Goal: Task Accomplishment & Management: Use online tool/utility

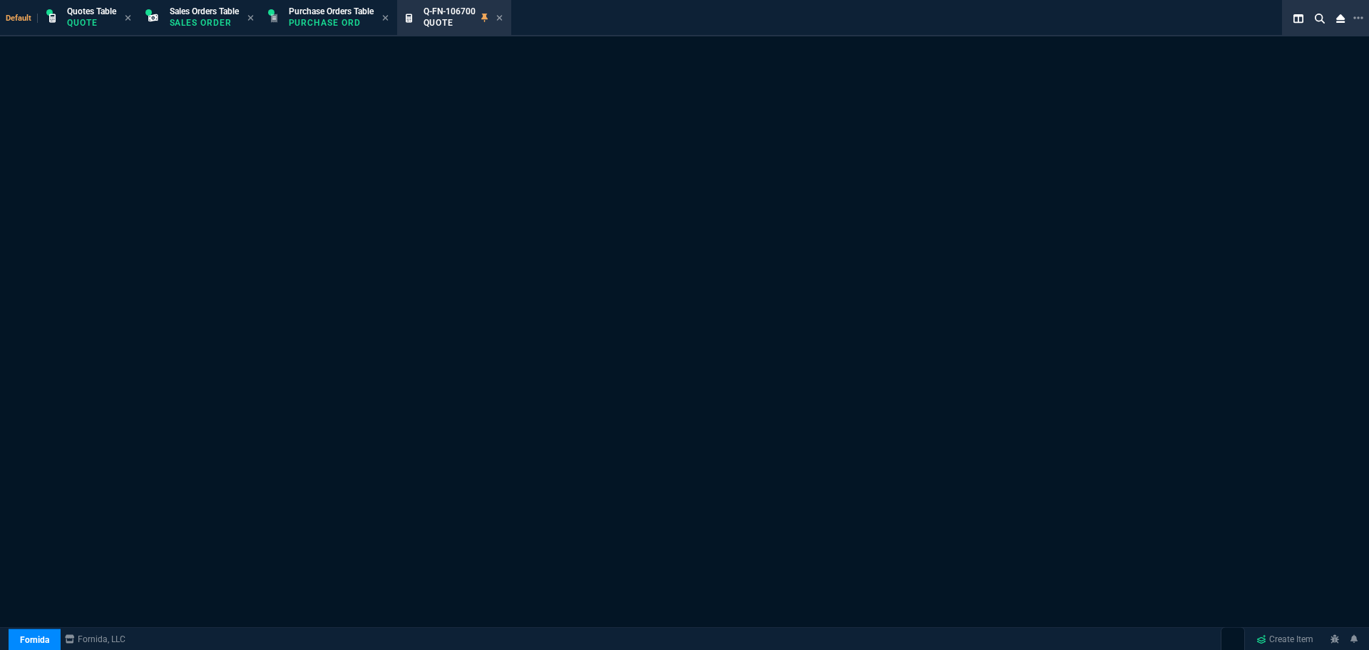
select select "4: SHAD"
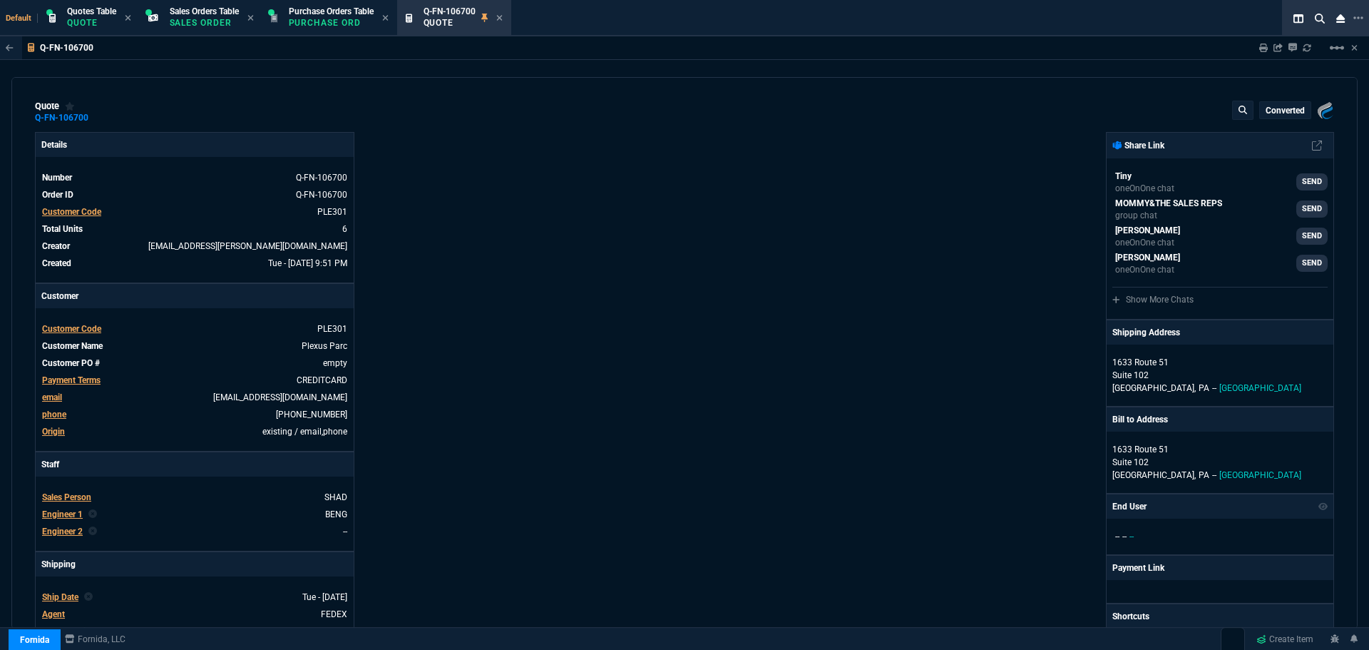
type input "40"
type input "7428"
type input "0"
type input "91"
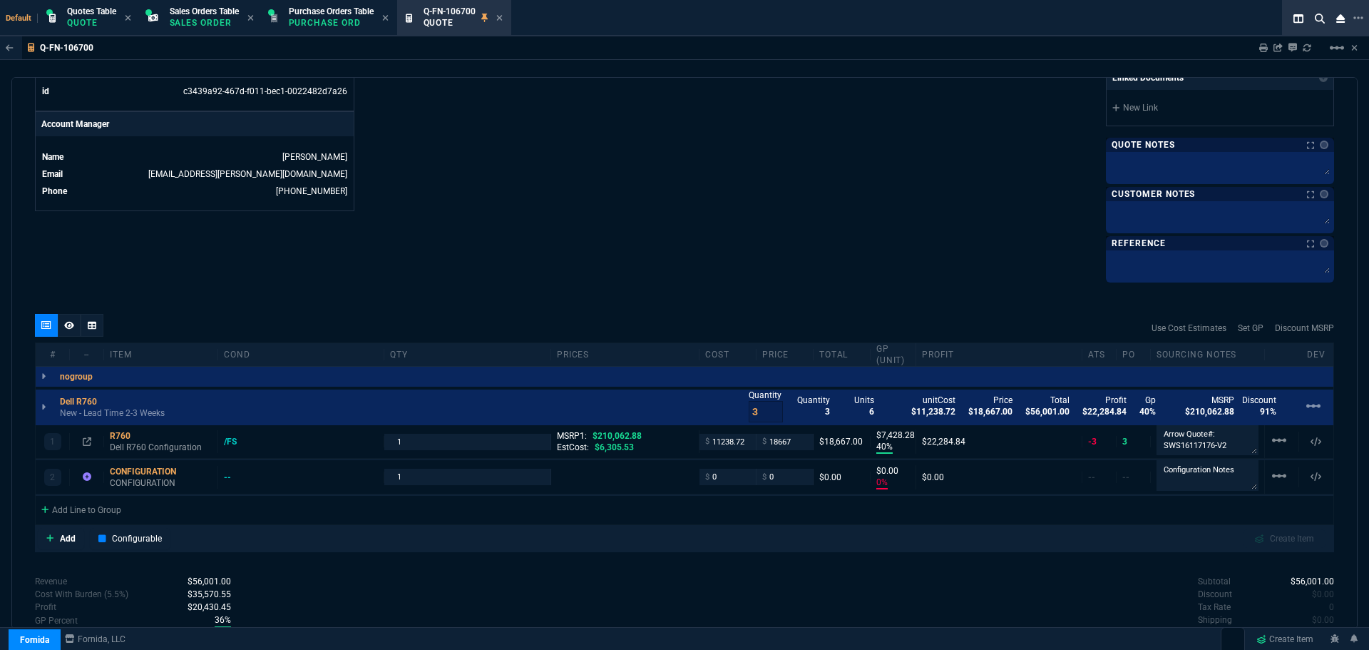
scroll to position [642, 0]
click at [503, 19] on icon at bounding box center [499, 18] width 6 height 9
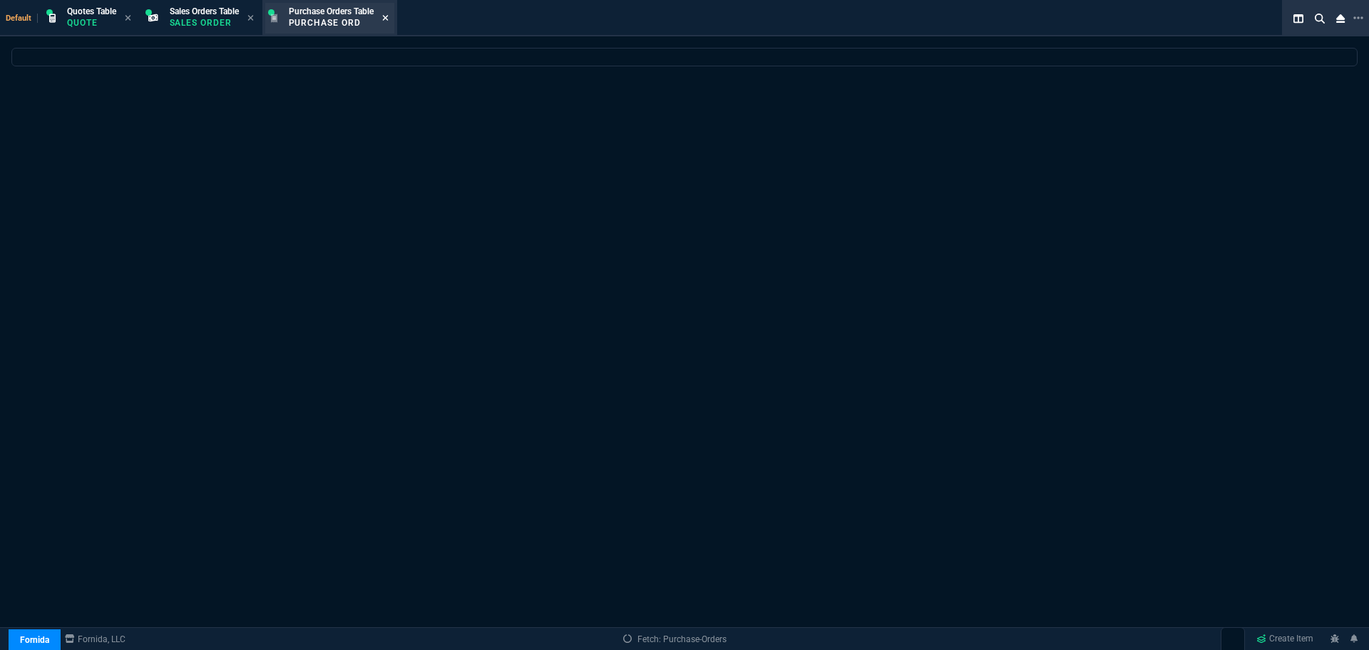
select select
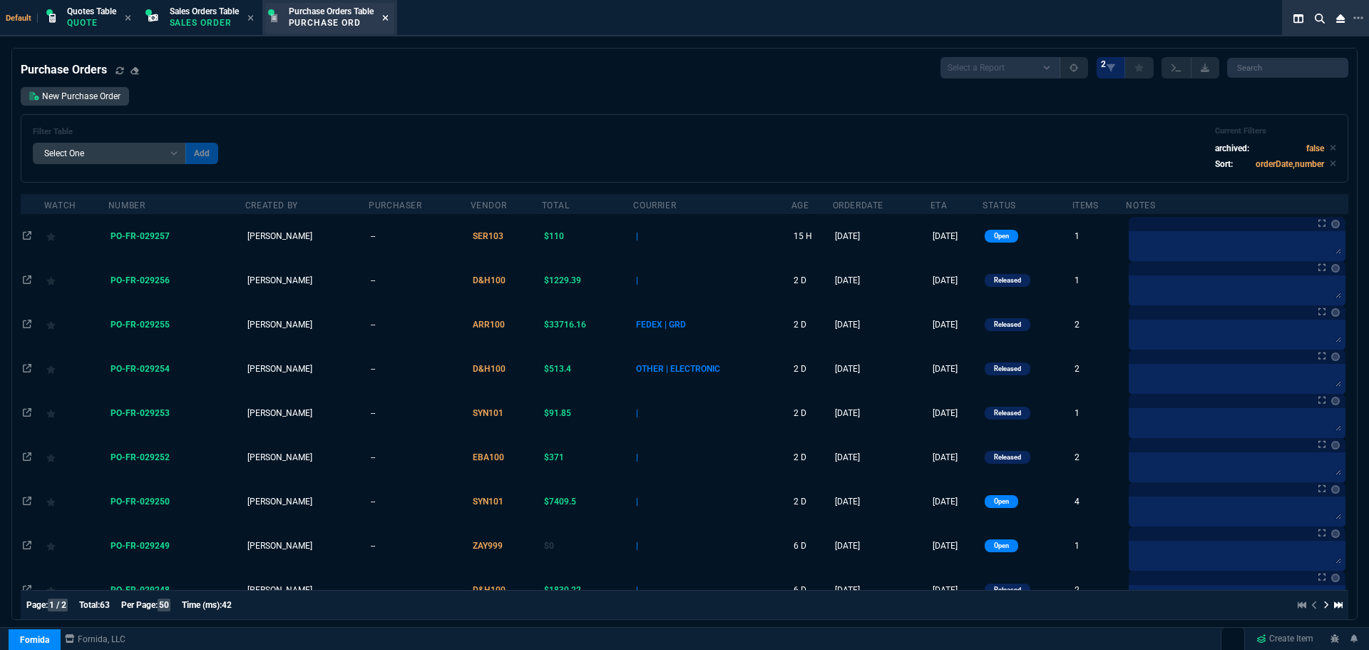
click at [389, 17] on icon at bounding box center [385, 18] width 6 height 9
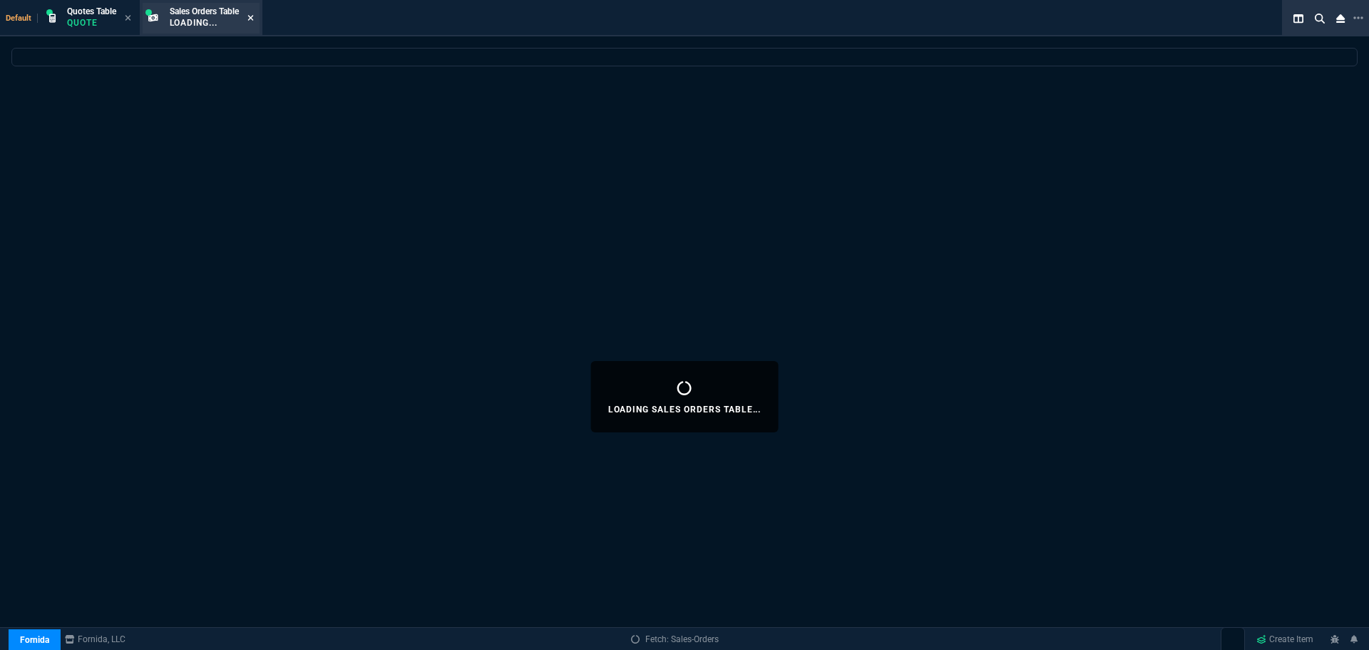
select select
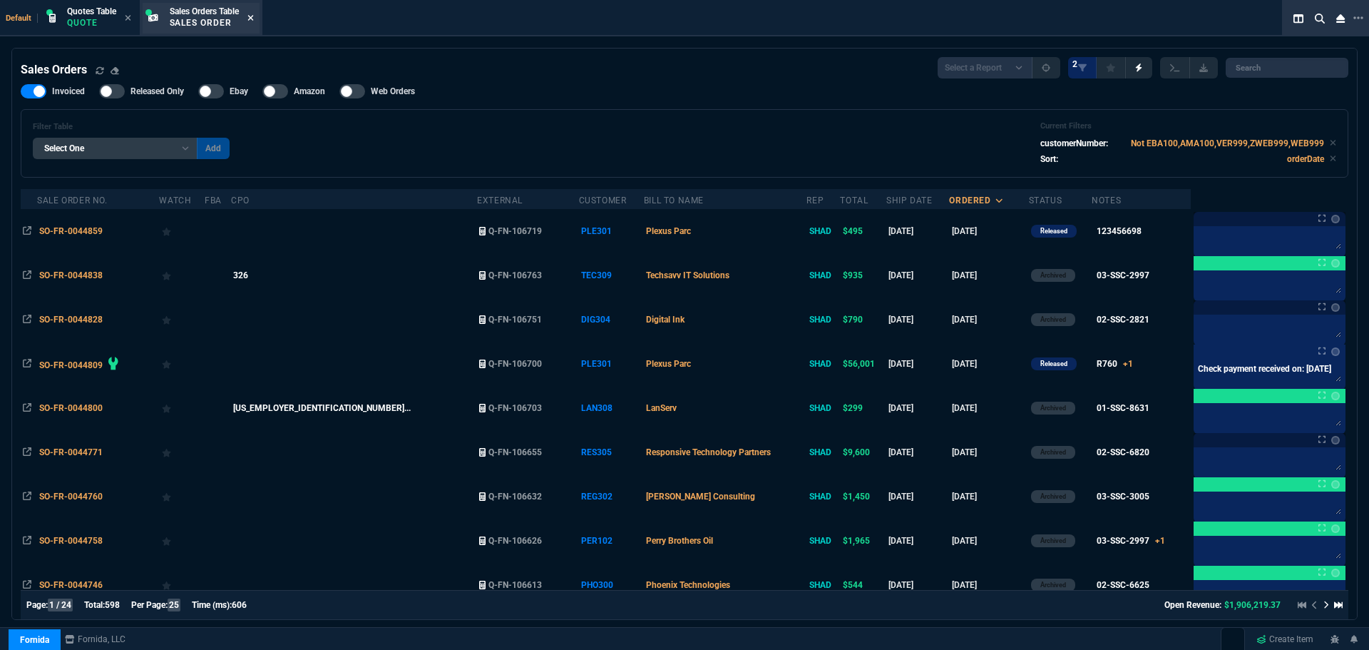
click at [253, 19] on icon at bounding box center [251, 18] width 6 height 6
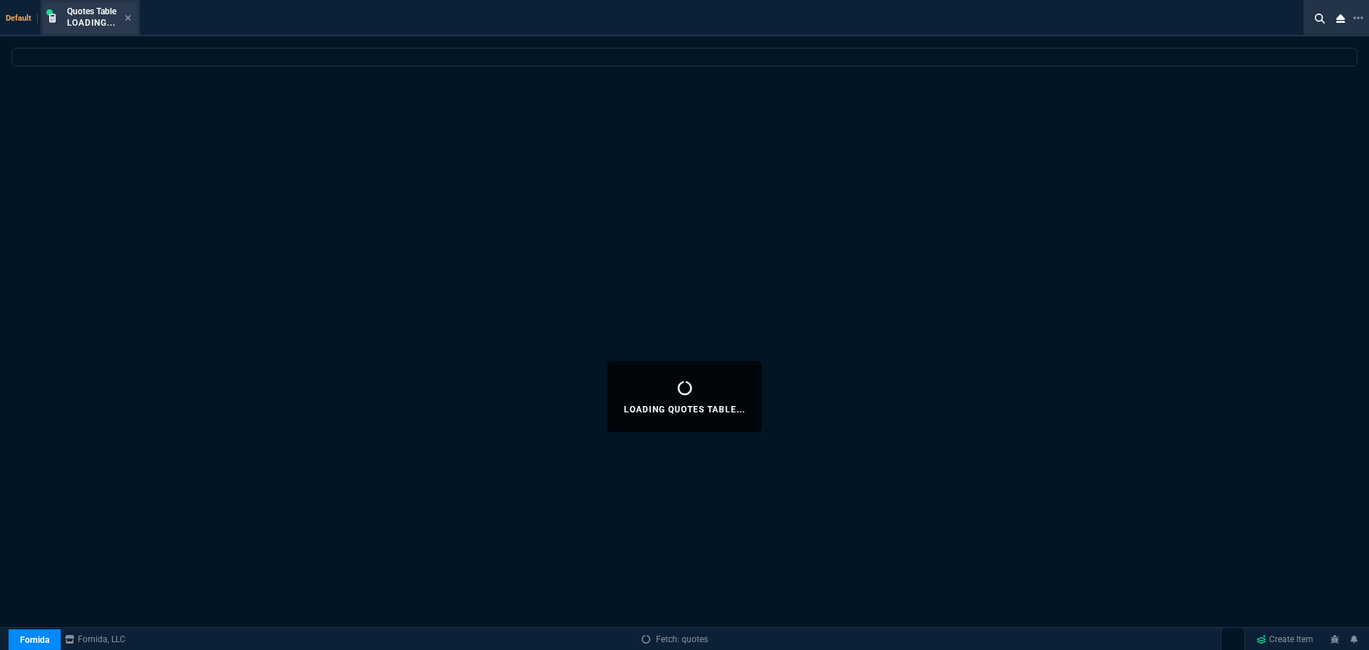
select select
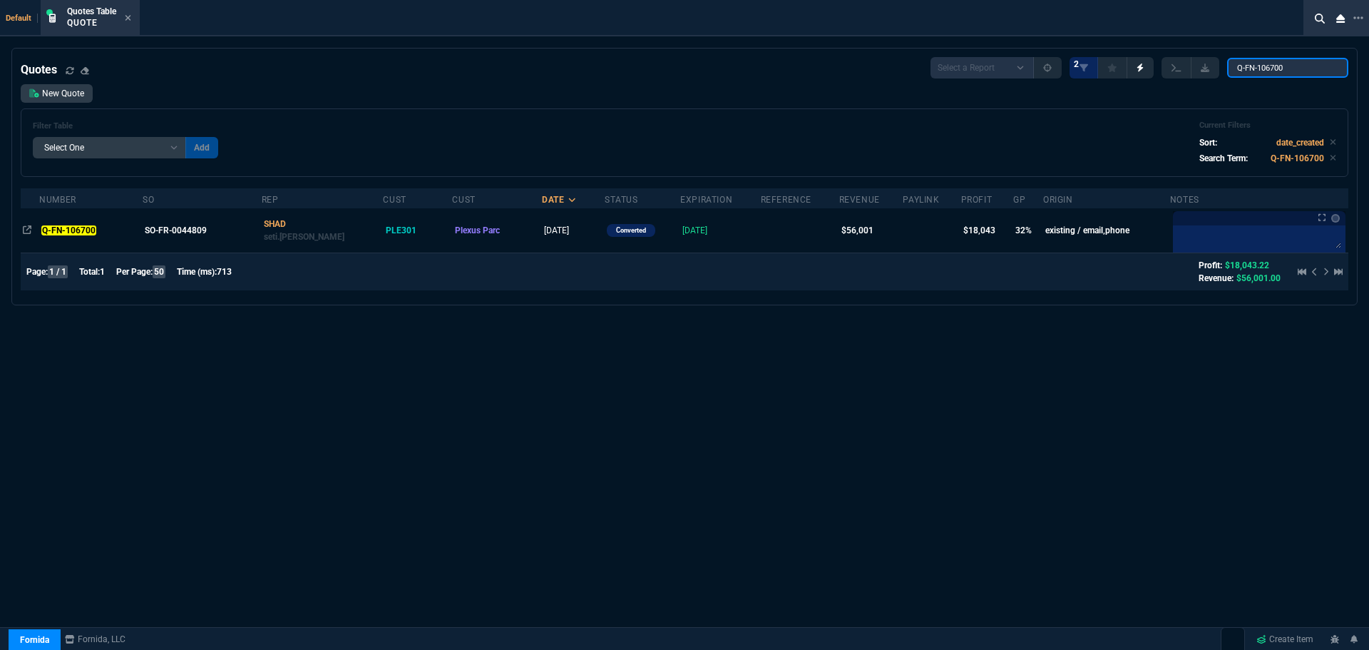
click at [1327, 69] on input "Q-FN-106700" at bounding box center [1288, 68] width 121 height 20
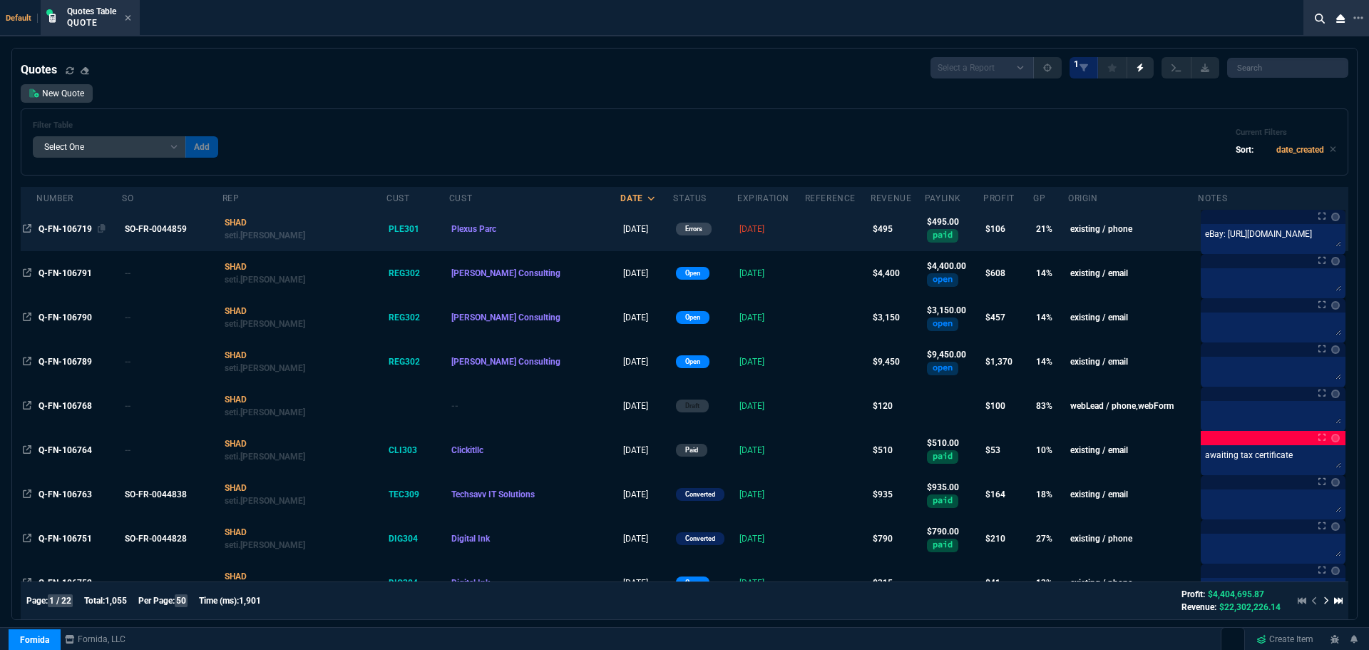
click at [80, 228] on span "Q-FN-106719" at bounding box center [65, 229] width 53 height 10
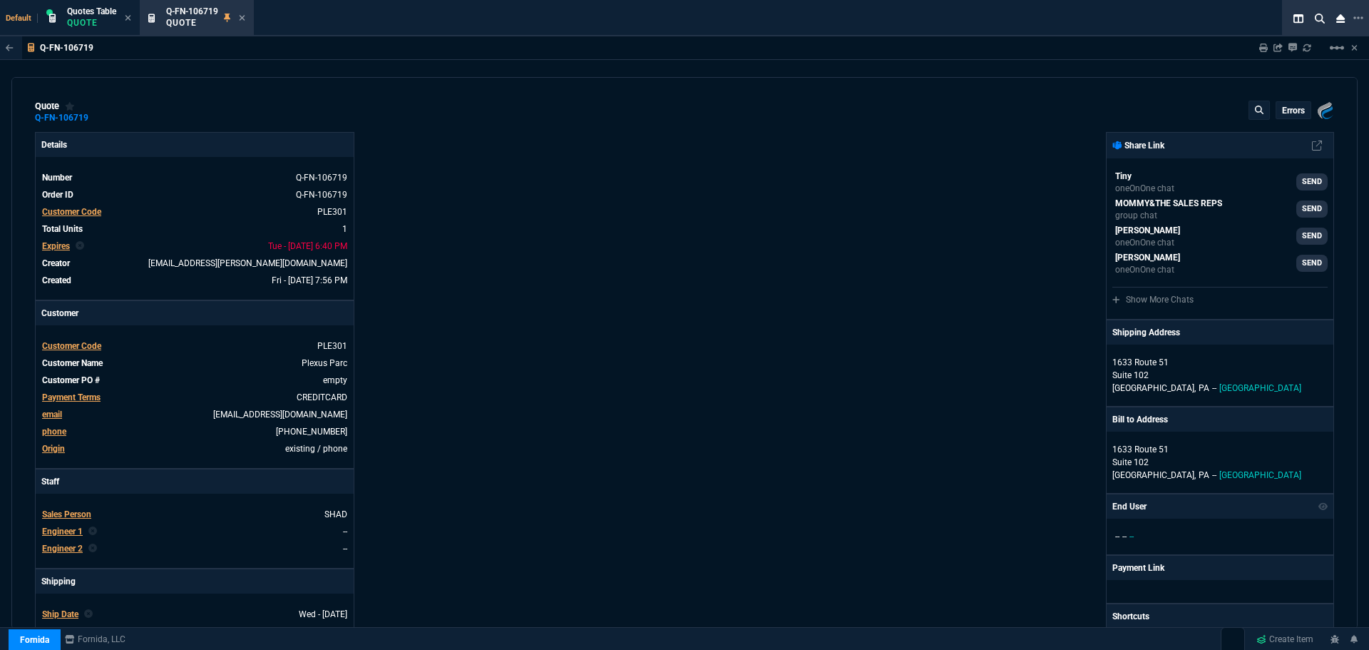
type input "25"
type input "126"
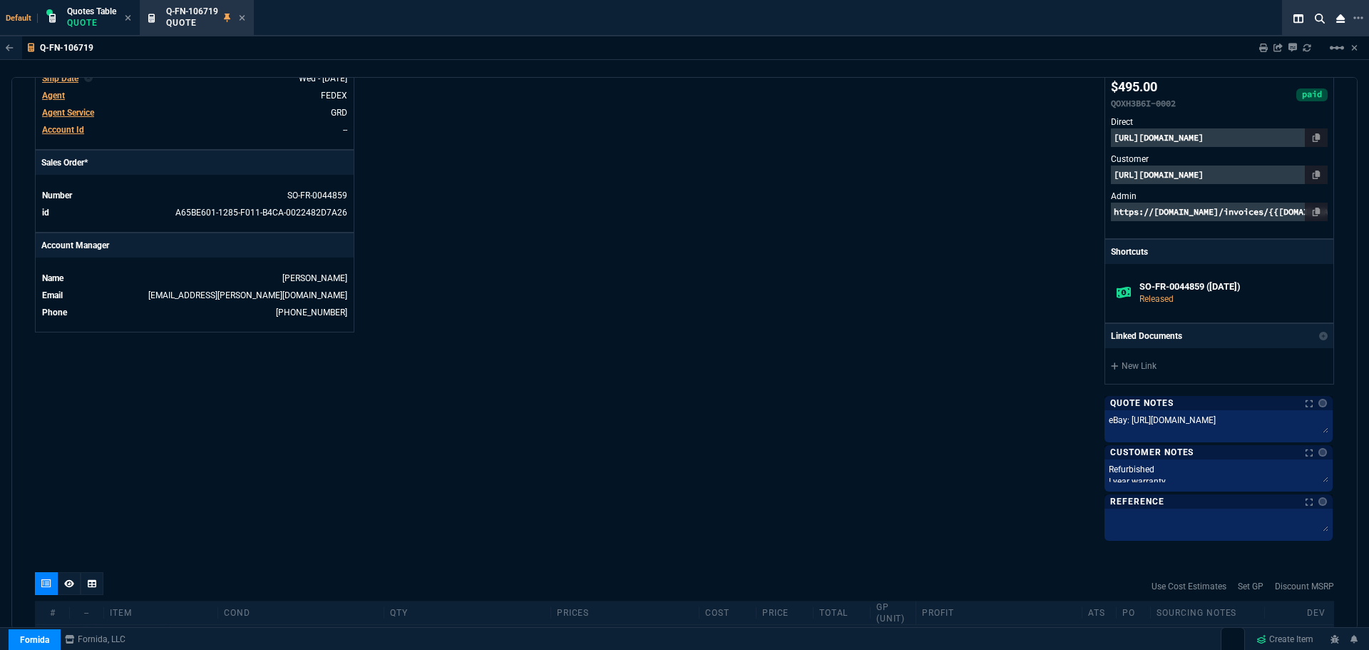
scroll to position [825, 0]
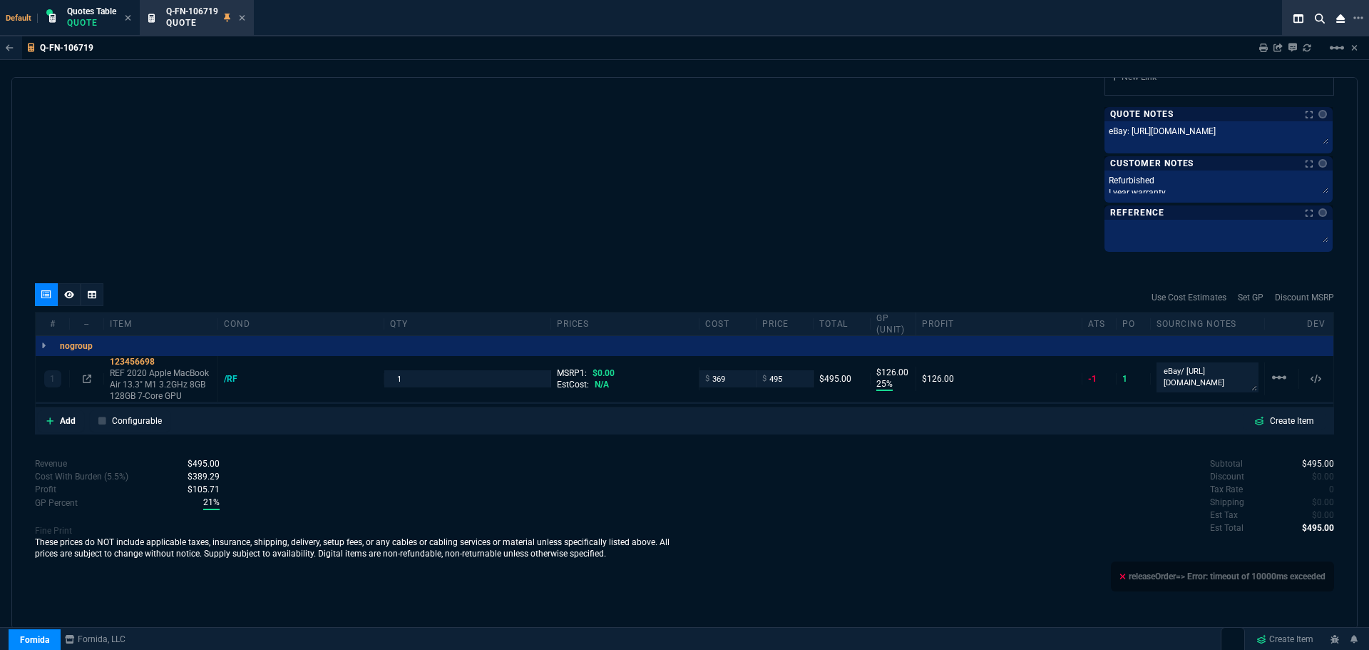
click at [86, 378] on icon at bounding box center [87, 378] width 9 height 9
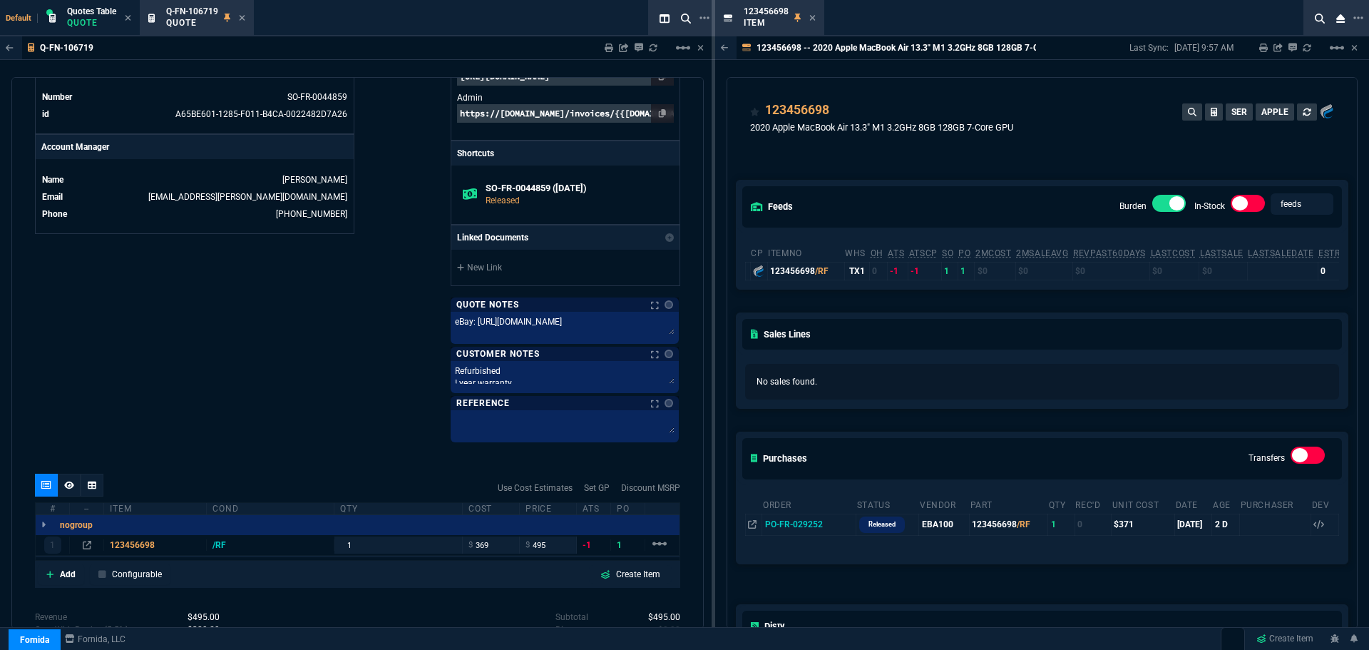
scroll to position [788, 0]
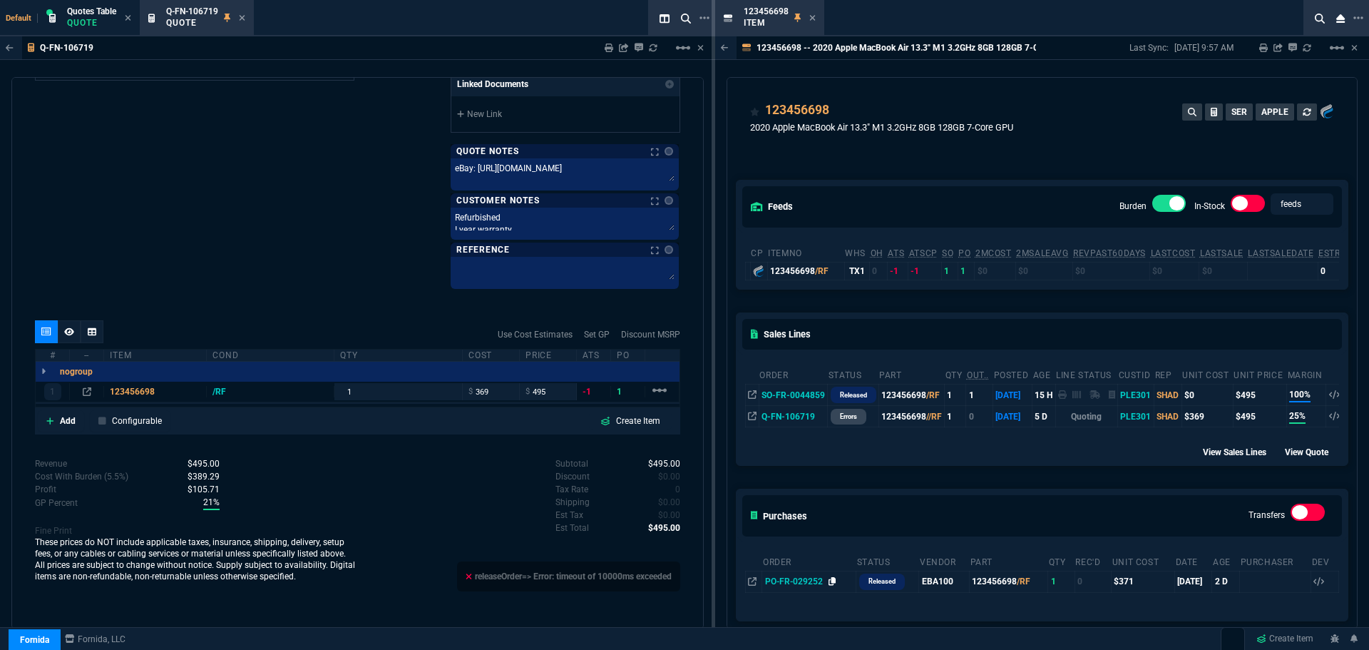
click at [832, 583] on icon at bounding box center [833, 581] width 8 height 9
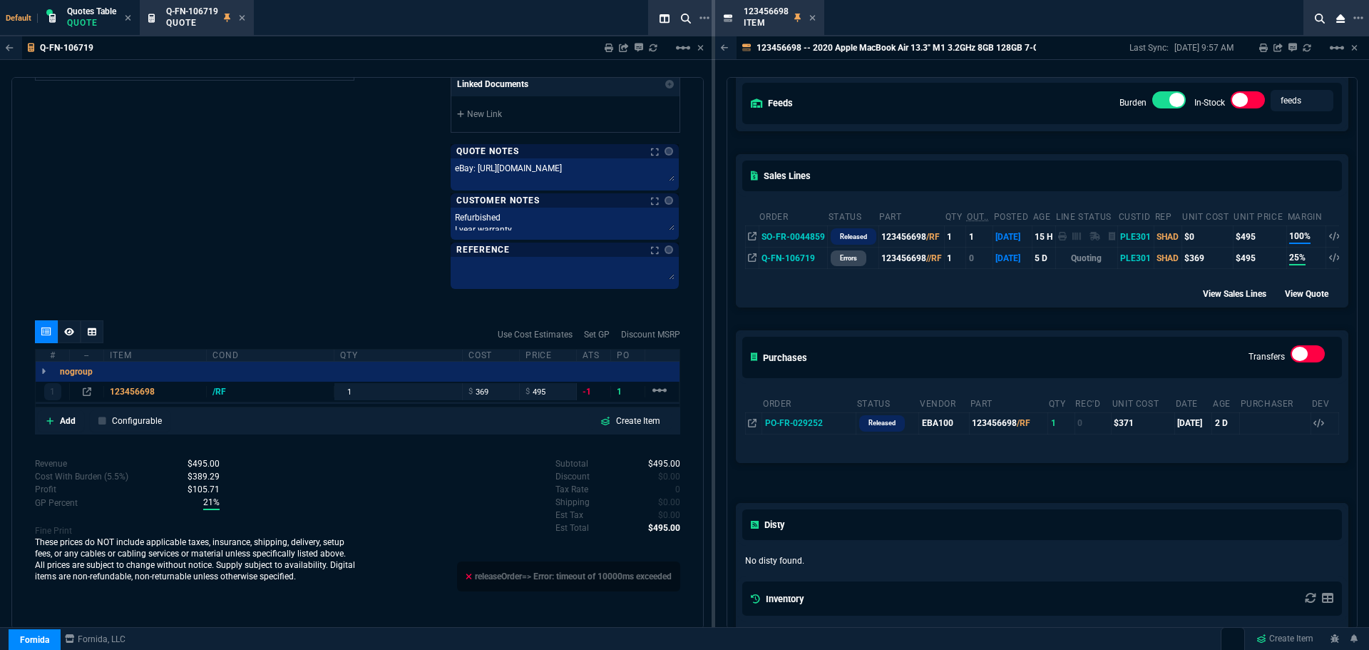
scroll to position [0, 0]
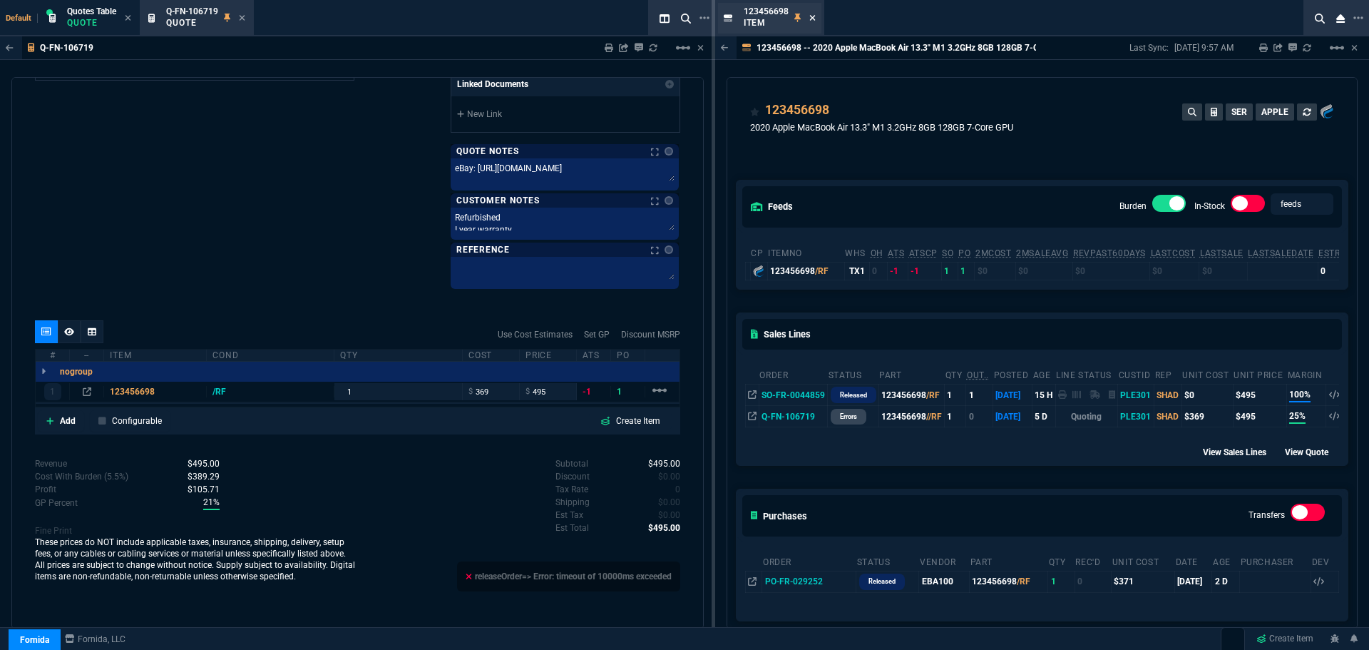
click at [813, 17] on icon at bounding box center [813, 18] width 6 height 9
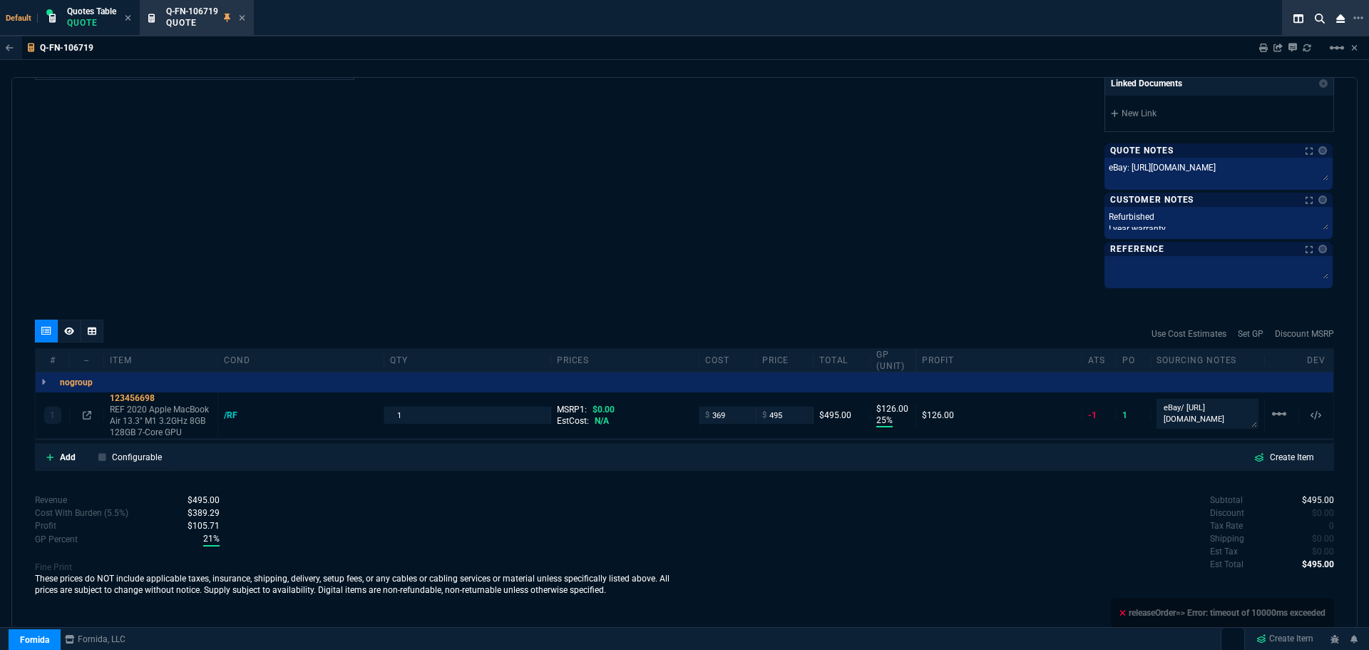
scroll to position [825, 0]
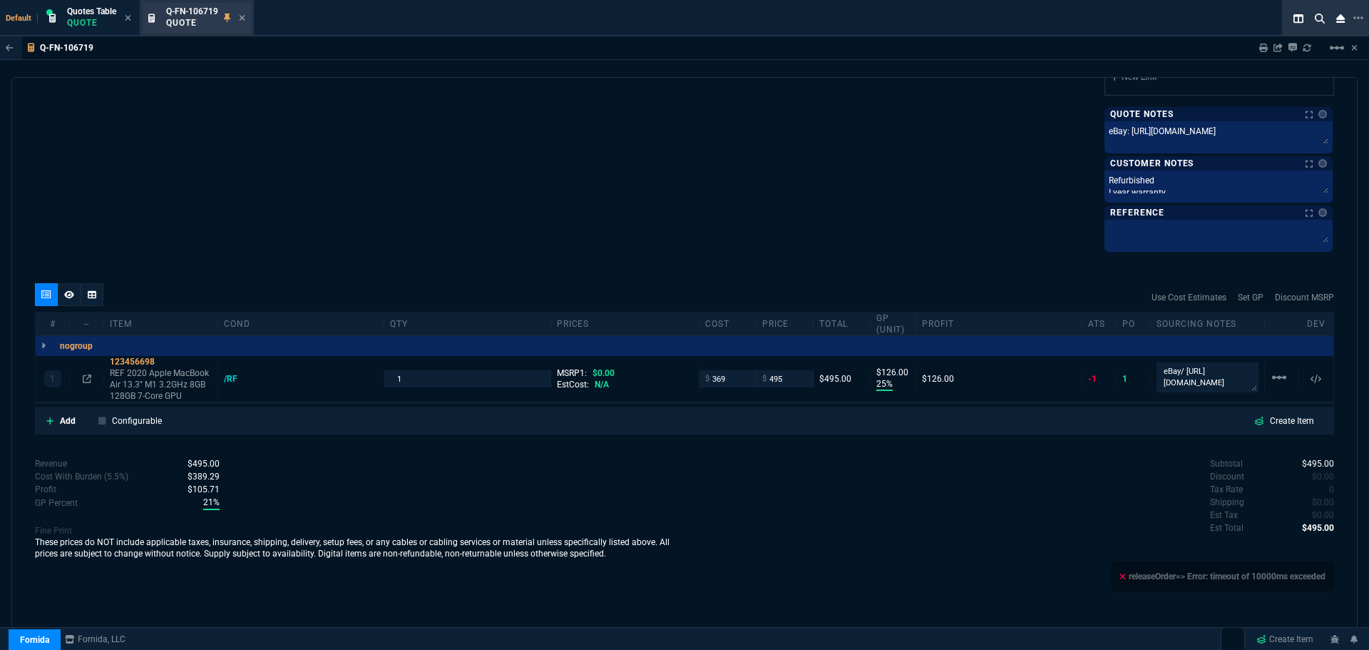
click at [239, 19] on div "Q-FN-106719 Quote" at bounding box center [205, 18] width 79 height 25
click at [244, 21] on icon at bounding box center [242, 18] width 6 height 9
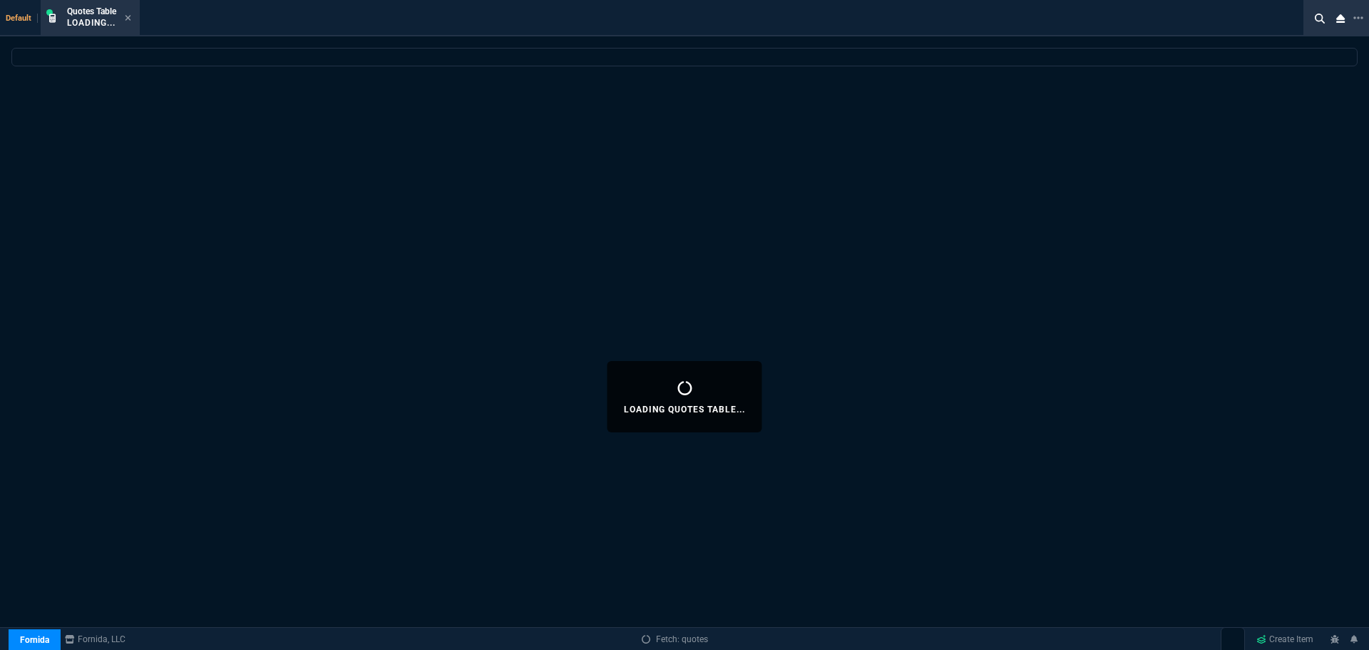
select select
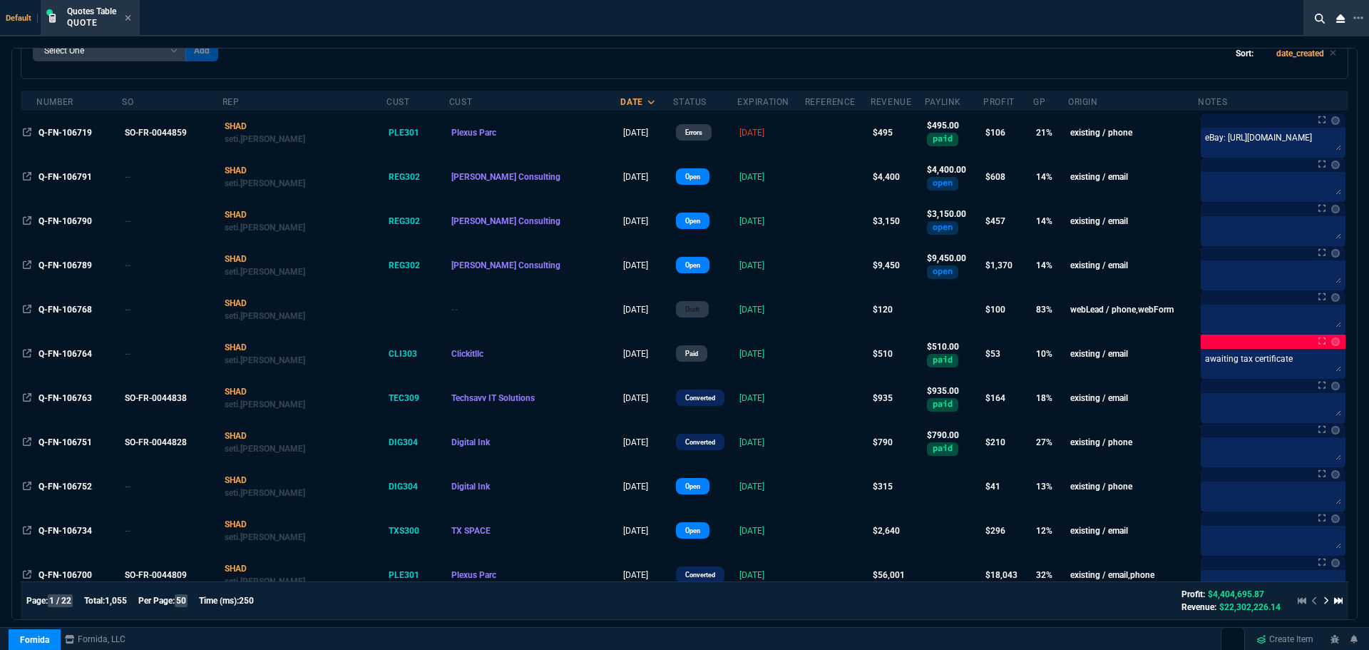
scroll to position [71, 0]
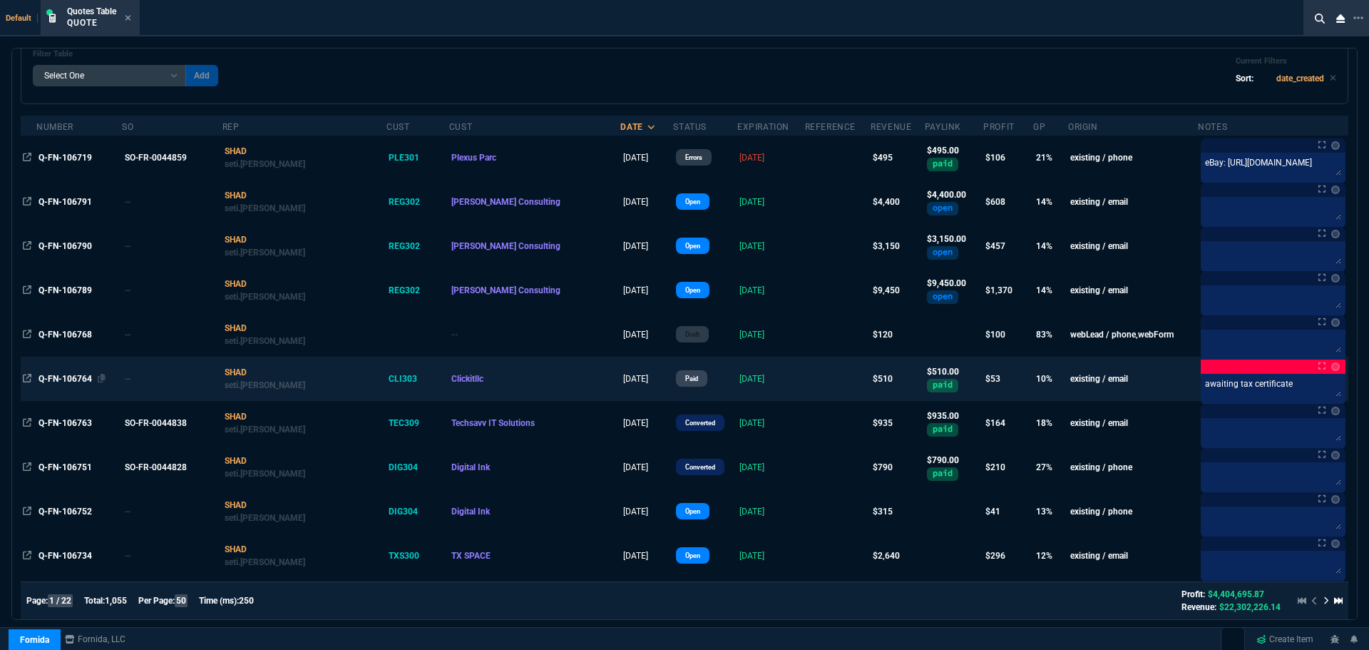
click at [76, 379] on span "Q-FN-106764" at bounding box center [65, 379] width 53 height 10
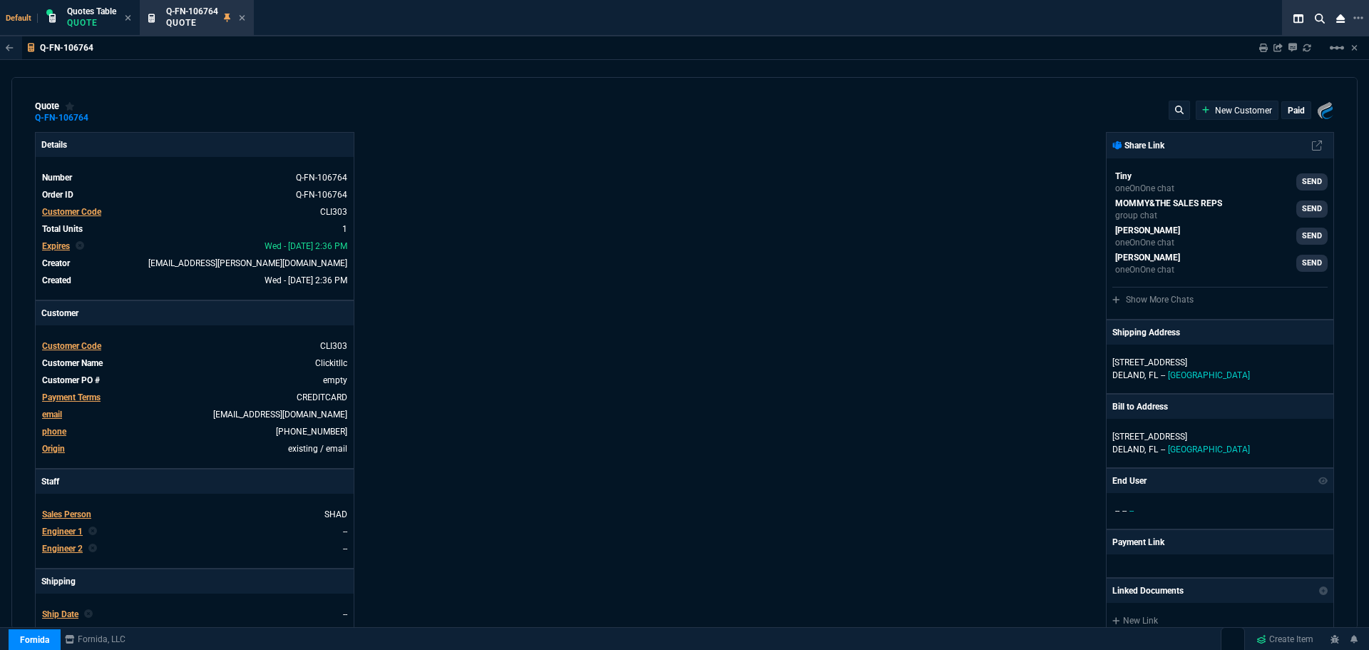
type input "15"
type input "77"
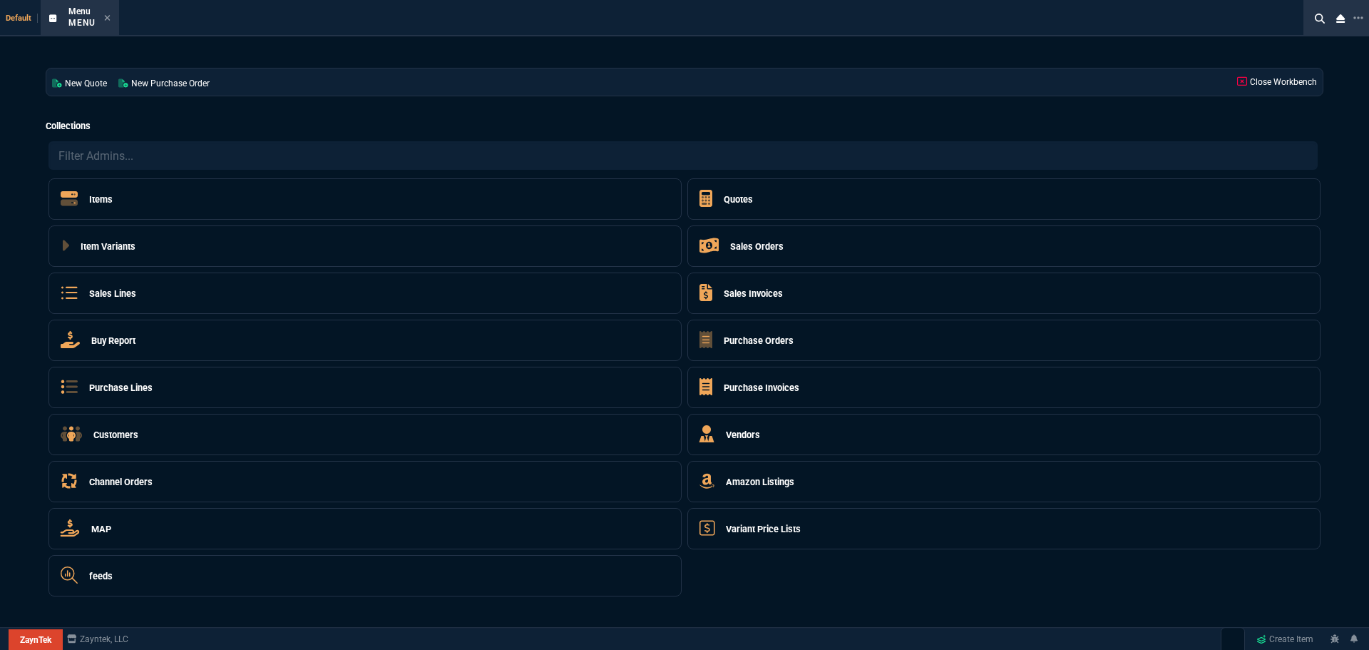
select select "4: SHAD"
click at [737, 246] on h5 "Sales Orders" at bounding box center [756, 247] width 53 height 14
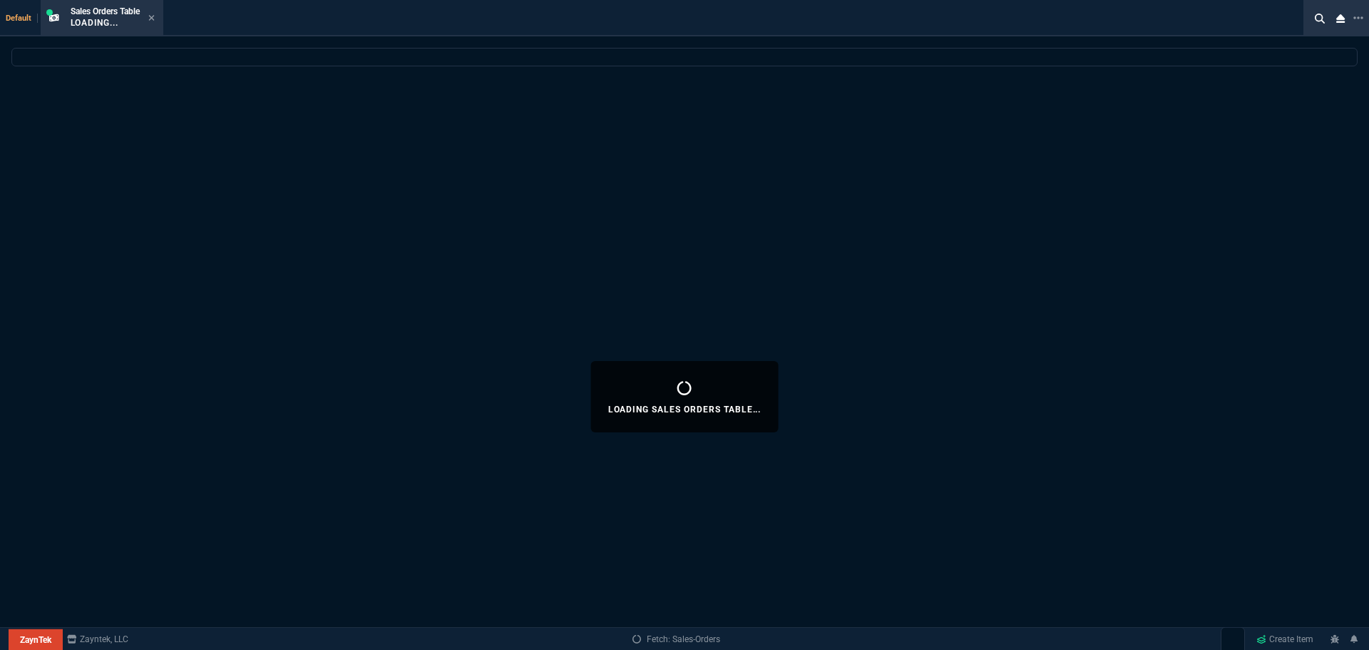
select select
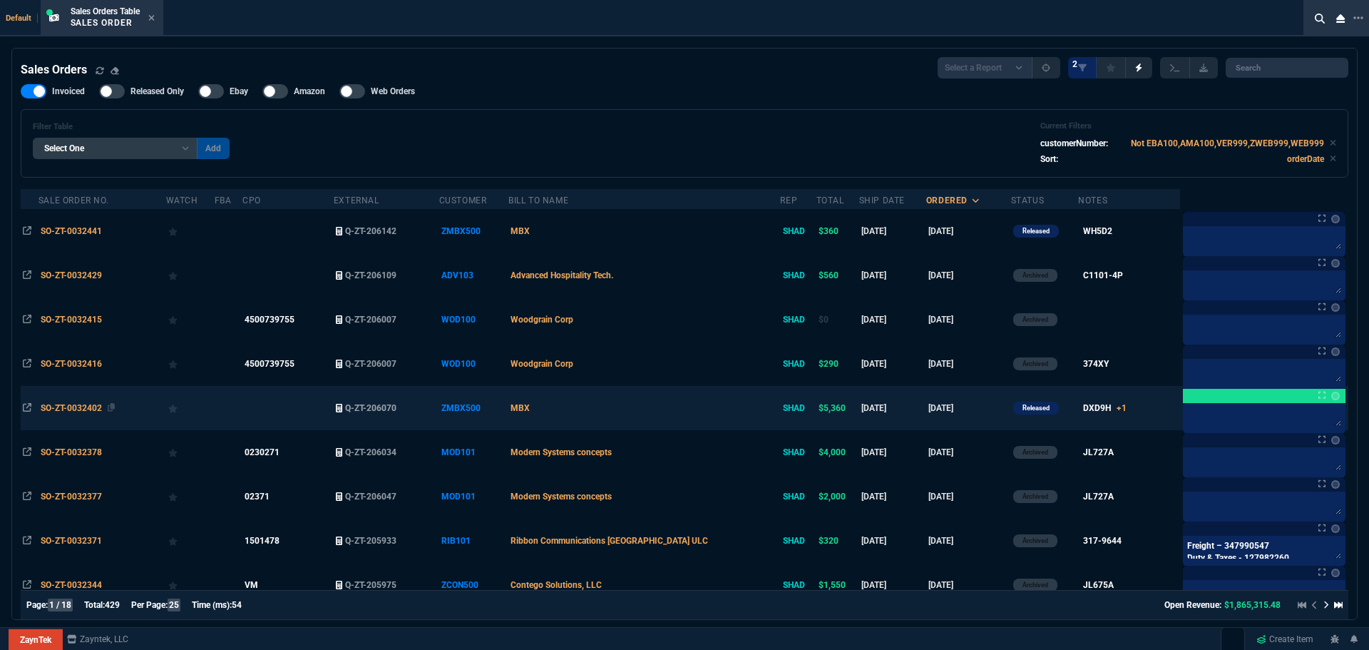
click at [90, 402] on div "SO-ZT-0032402" at bounding box center [102, 408] width 123 height 13
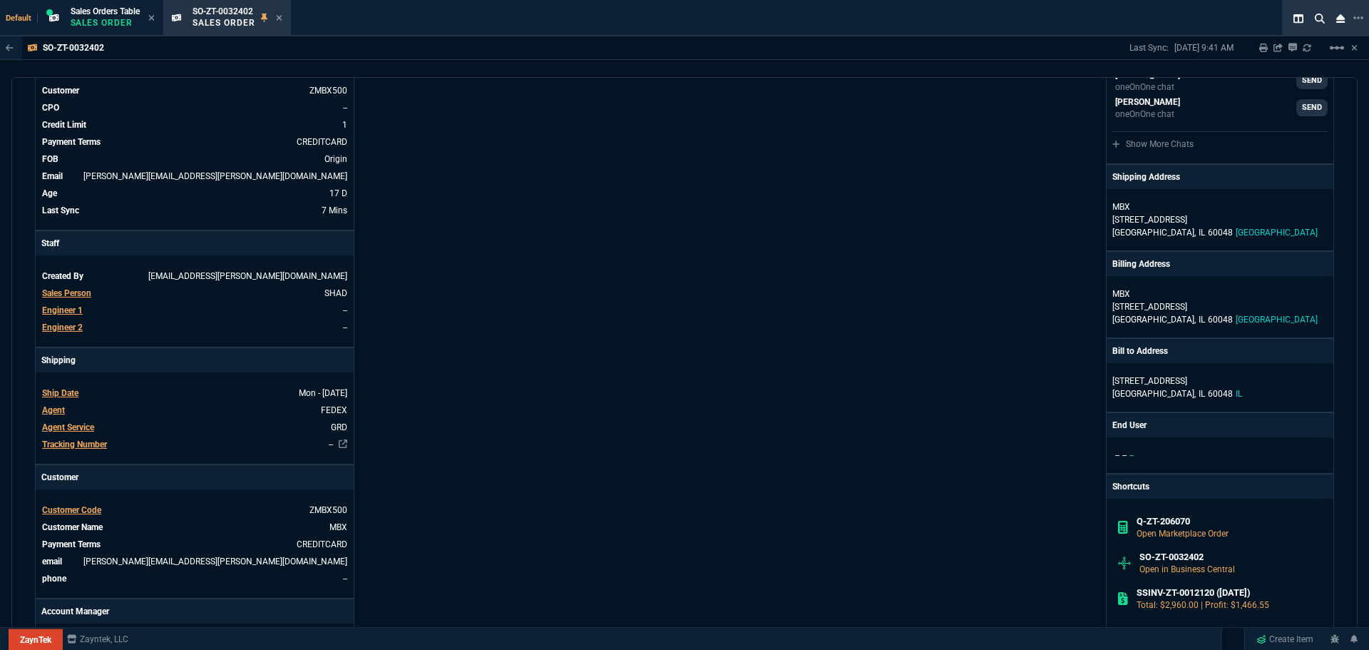
scroll to position [642, 0]
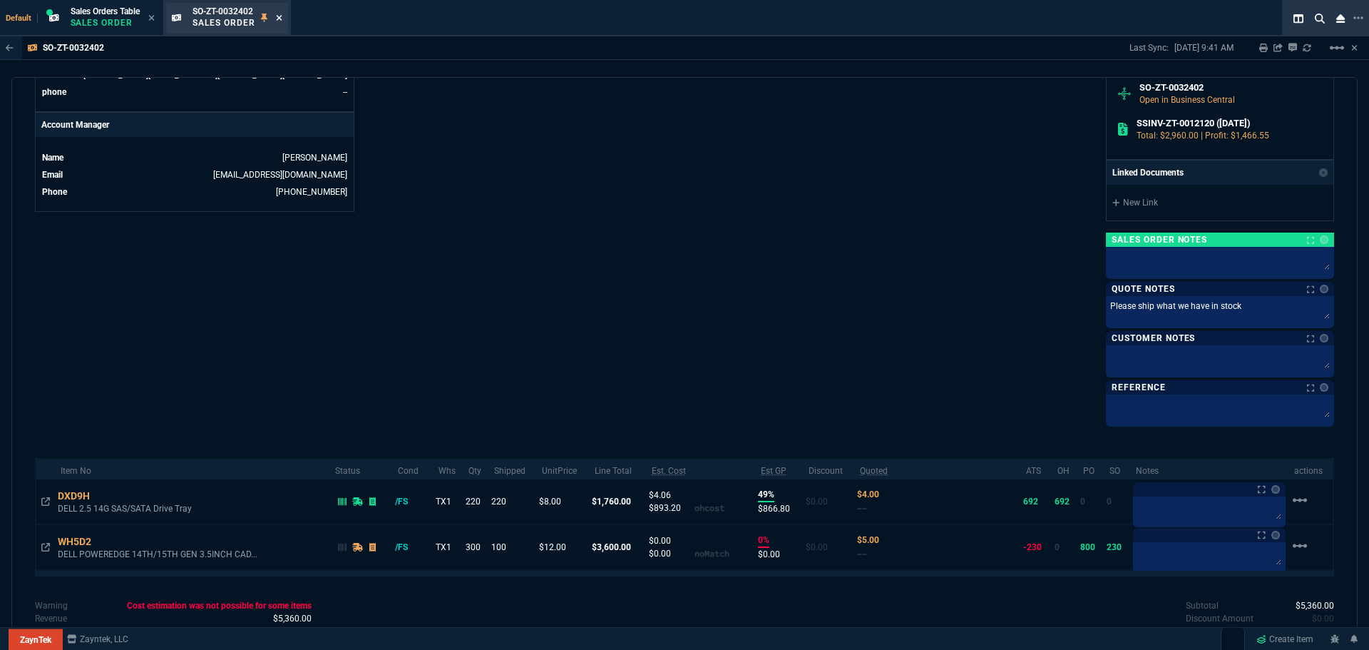
click at [282, 16] on icon at bounding box center [279, 18] width 6 height 9
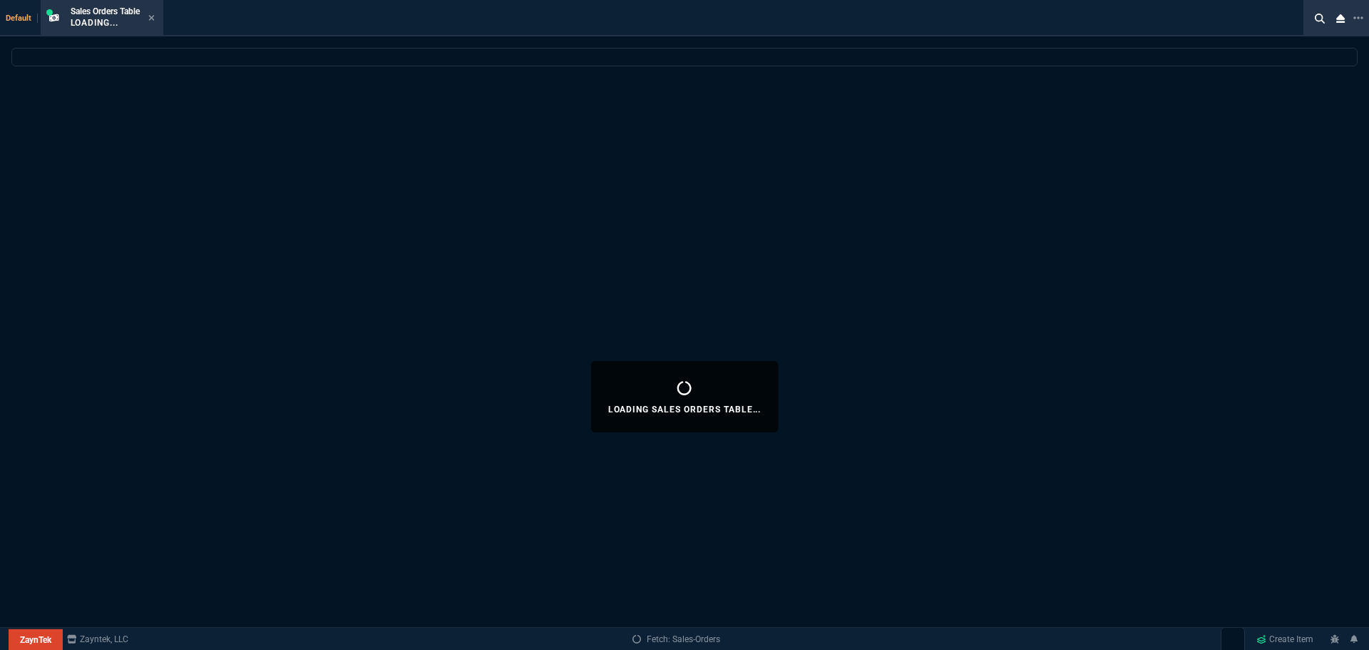
select select
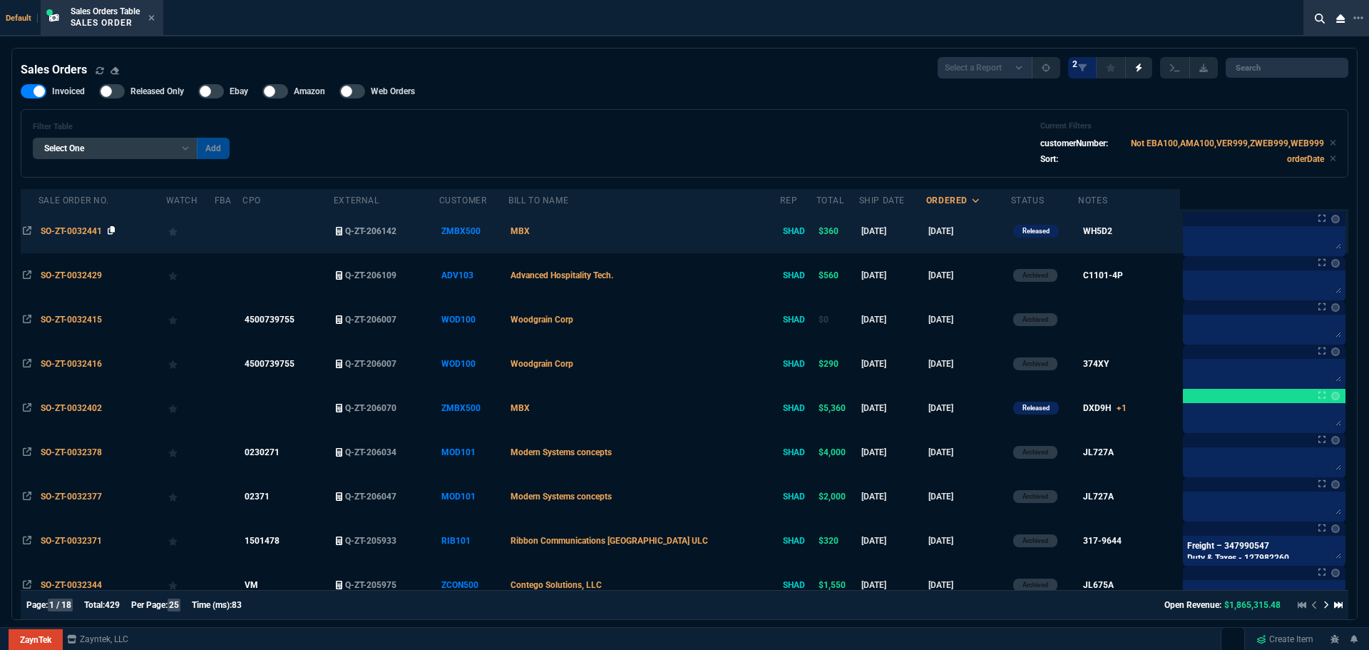
click at [113, 230] on icon at bounding box center [112, 230] width 8 height 9
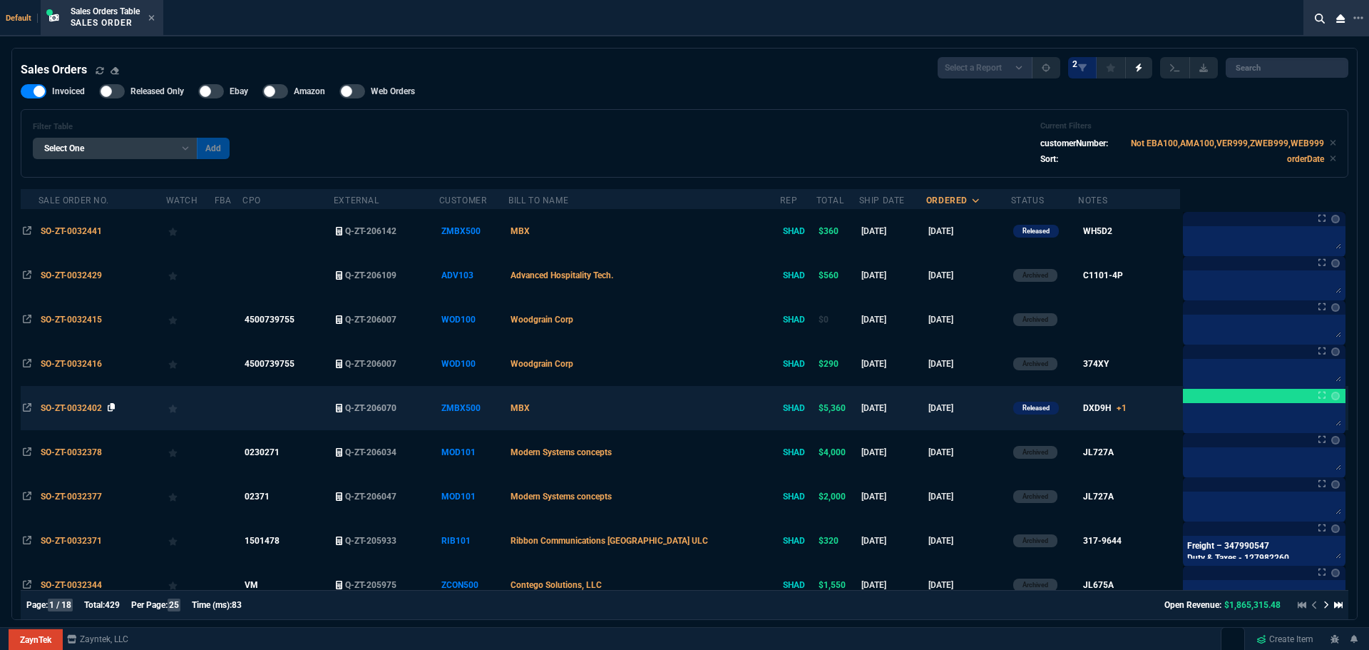
click at [116, 405] on icon at bounding box center [112, 407] width 8 height 9
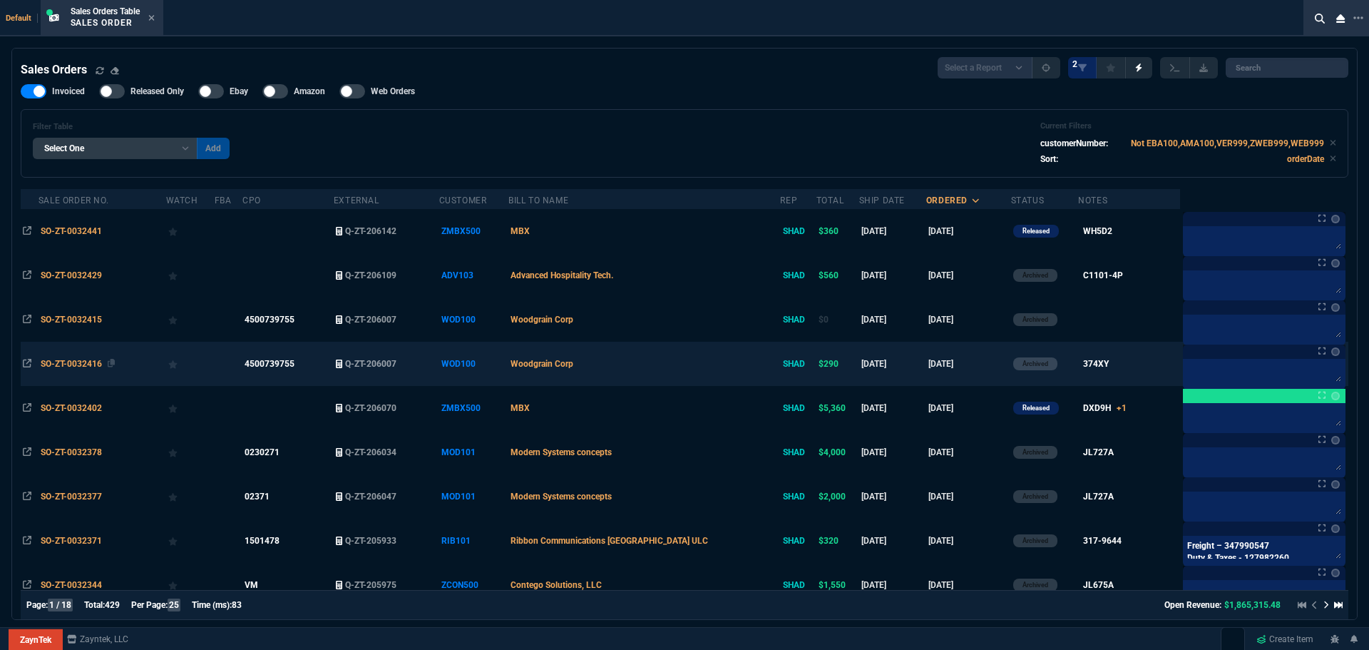
click at [64, 366] on span "SO-ZT-0032416" at bounding box center [71, 364] width 61 height 10
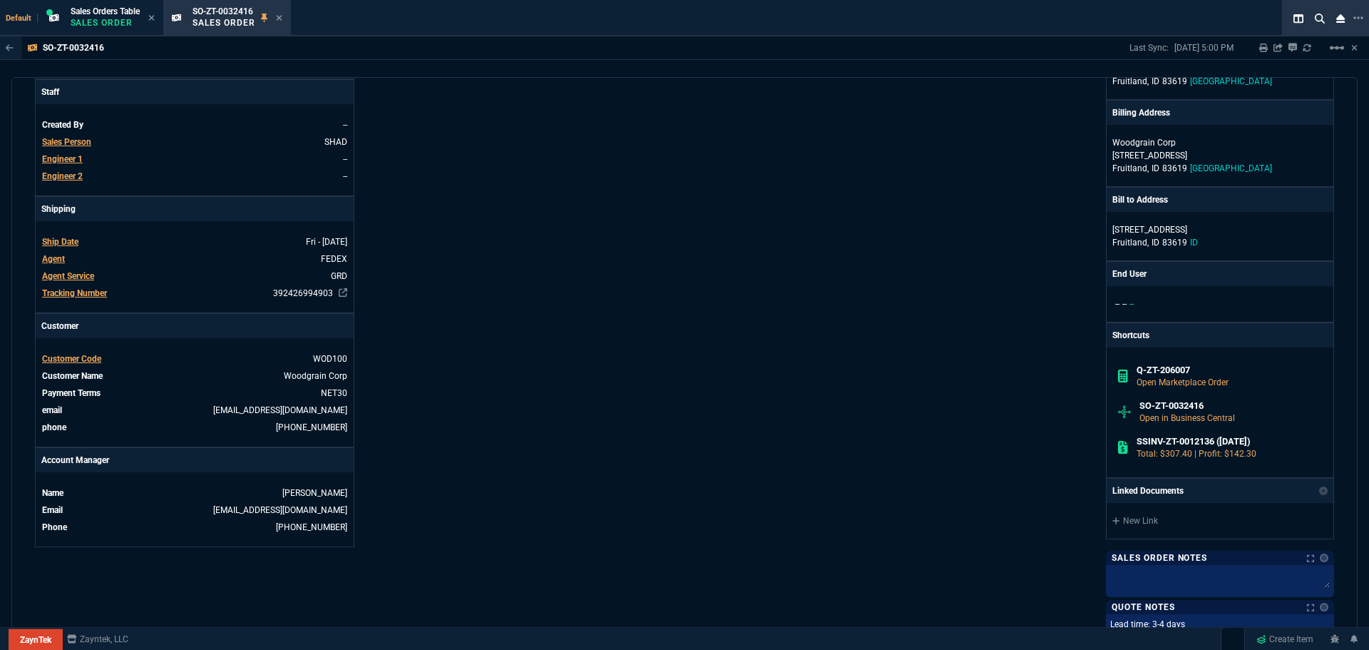
scroll to position [322, 0]
click at [344, 294] on icon at bounding box center [343, 294] width 9 height 9
click at [280, 16] on icon at bounding box center [279, 18] width 6 height 6
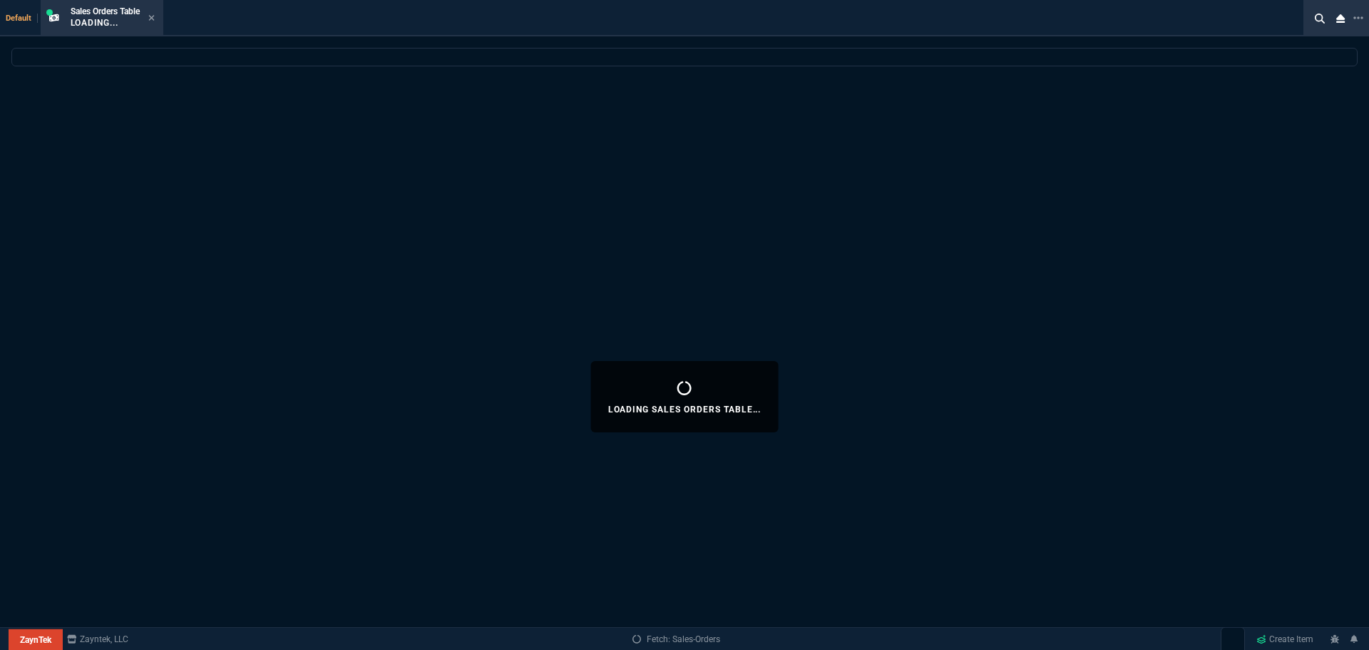
select select
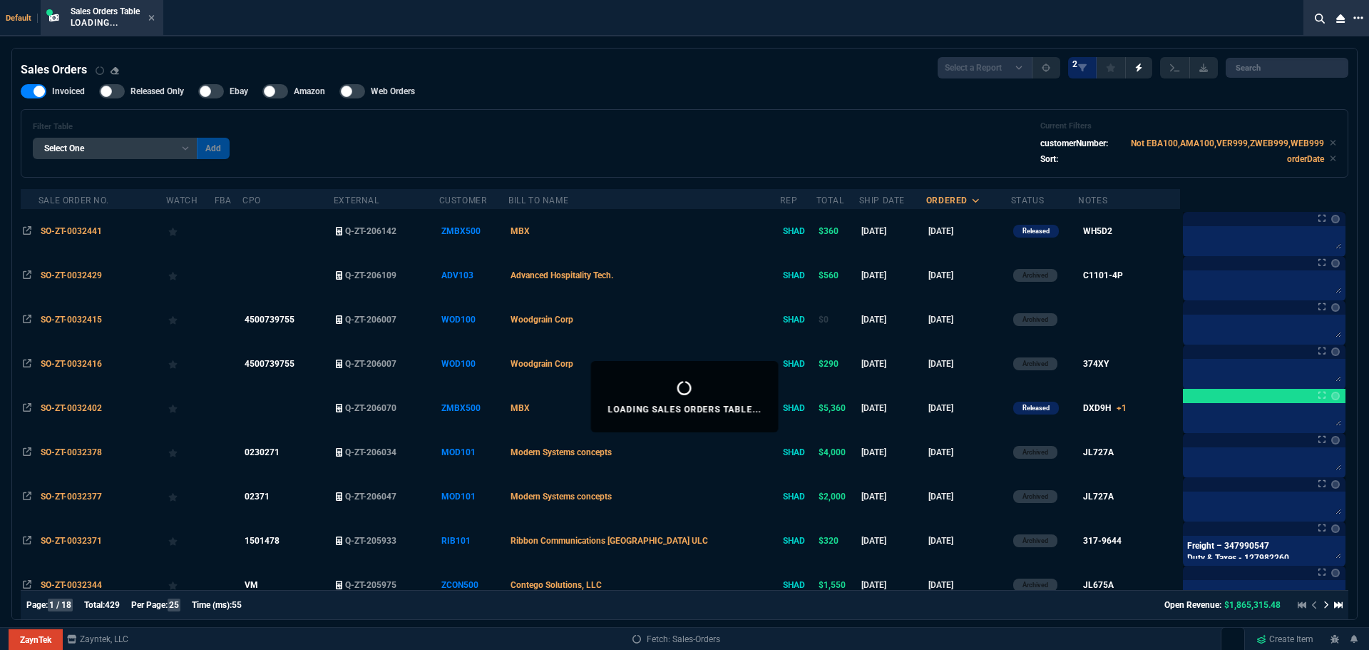
click at [1359, 15] on icon at bounding box center [1359, 17] width 10 height 11
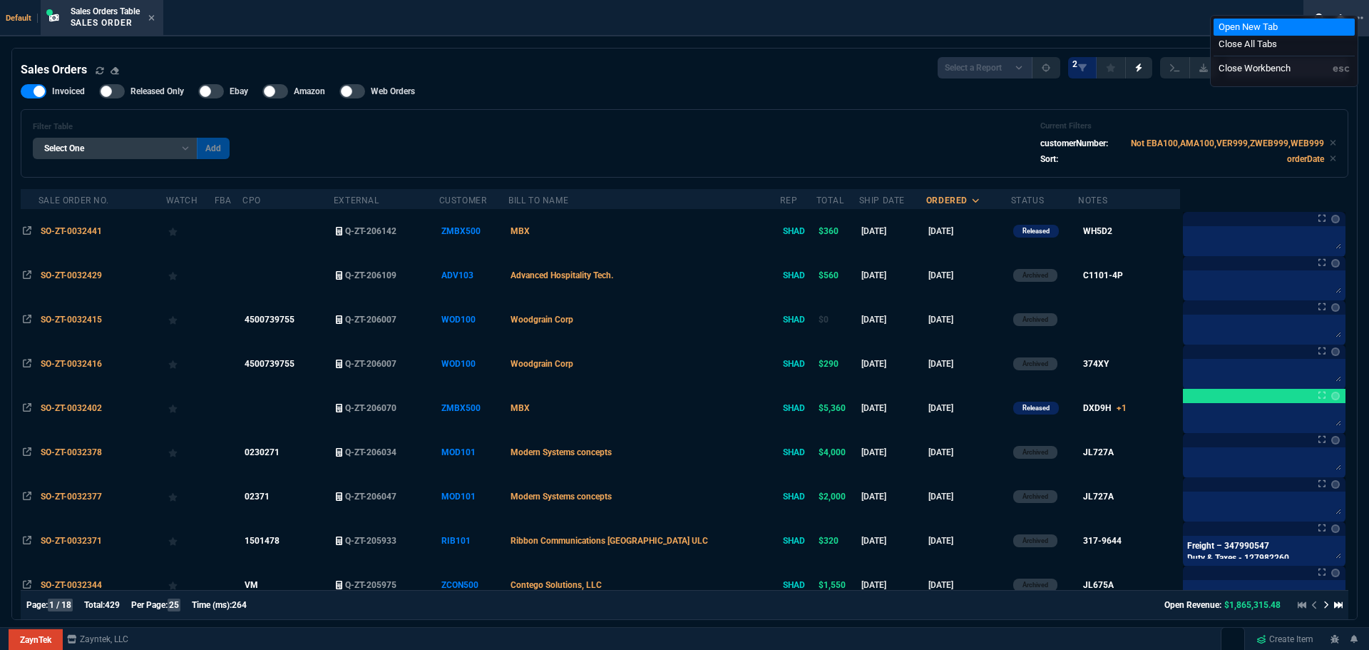
click at [1230, 29] on li "Open New Tab" at bounding box center [1284, 27] width 141 height 17
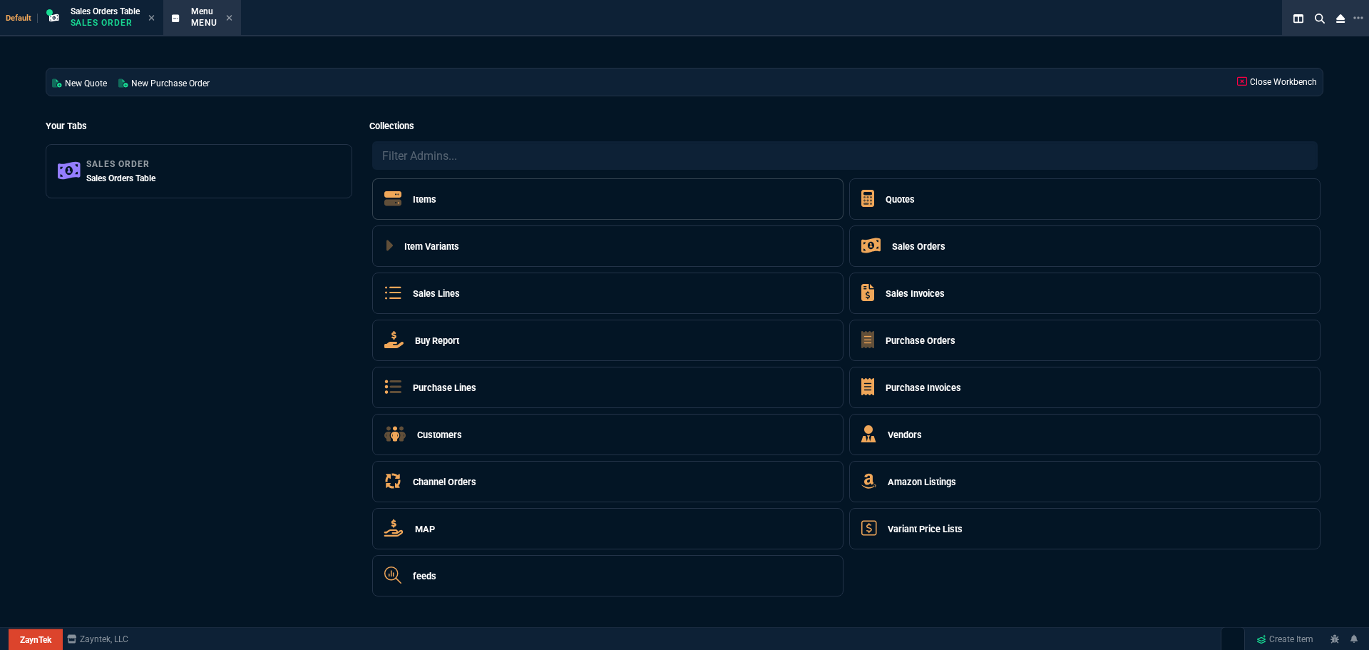
click at [419, 196] on h5 "Items" at bounding box center [425, 200] width 24 height 14
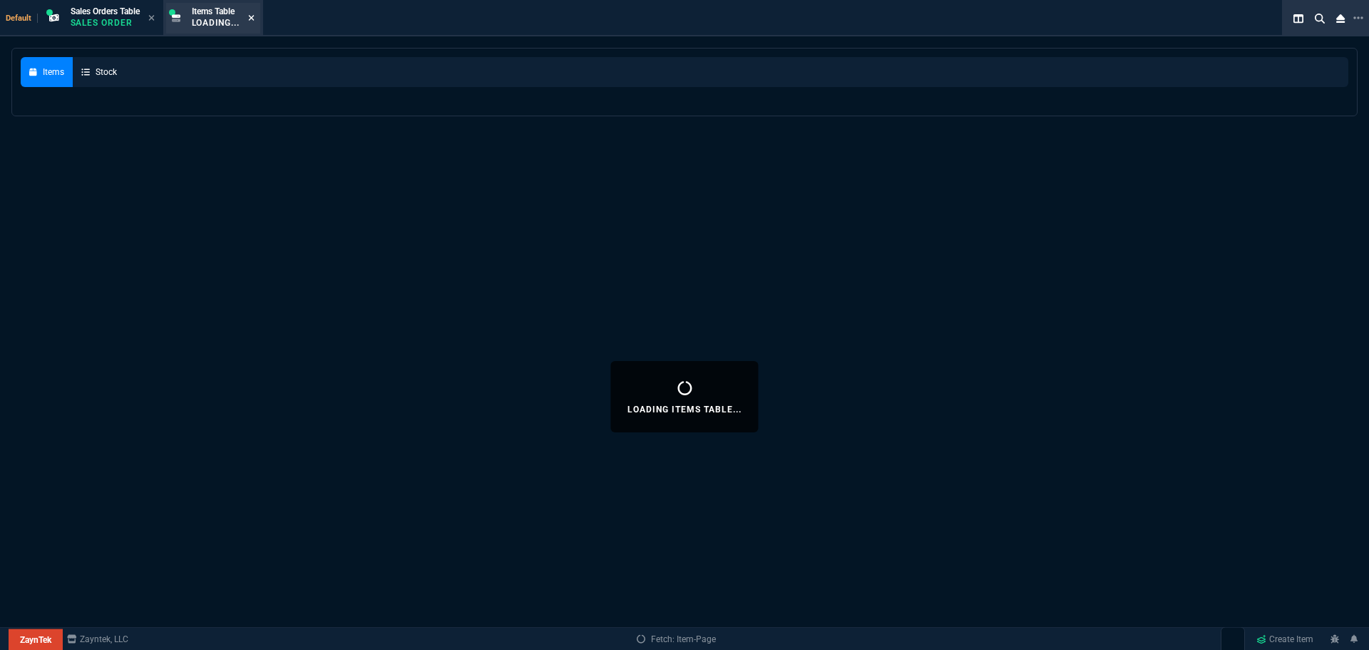
click at [255, 18] on icon at bounding box center [251, 18] width 6 height 9
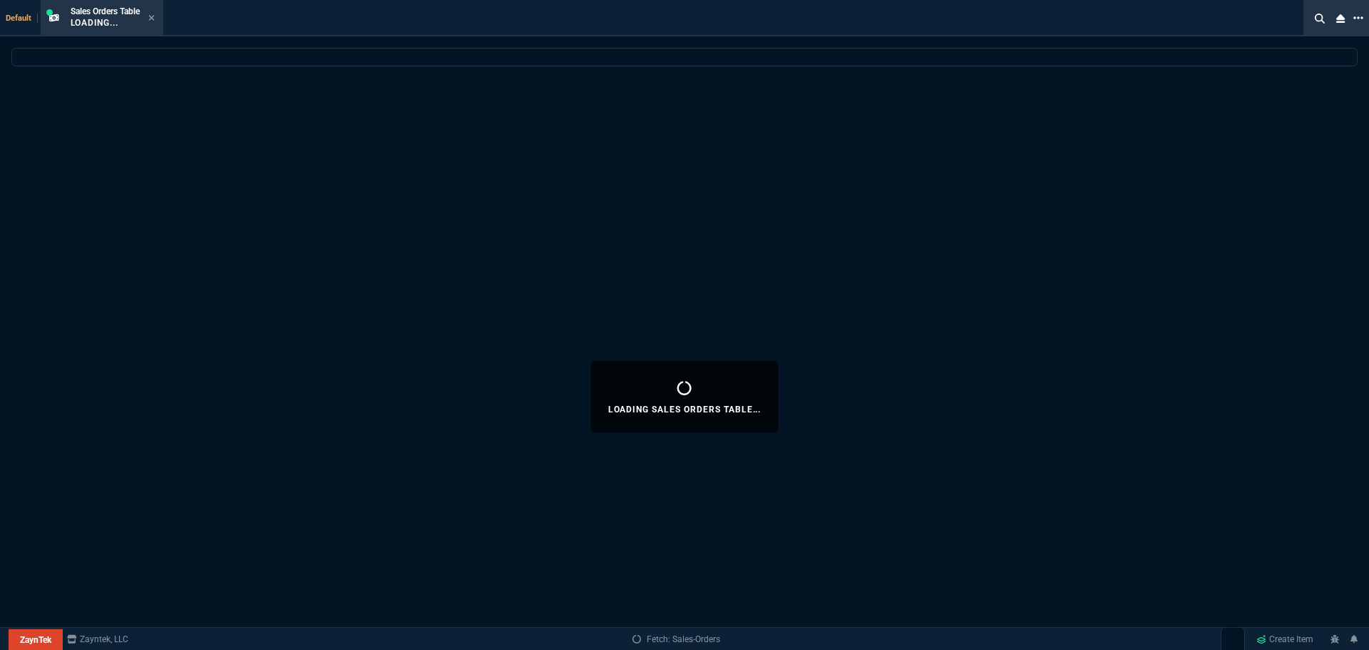
select select
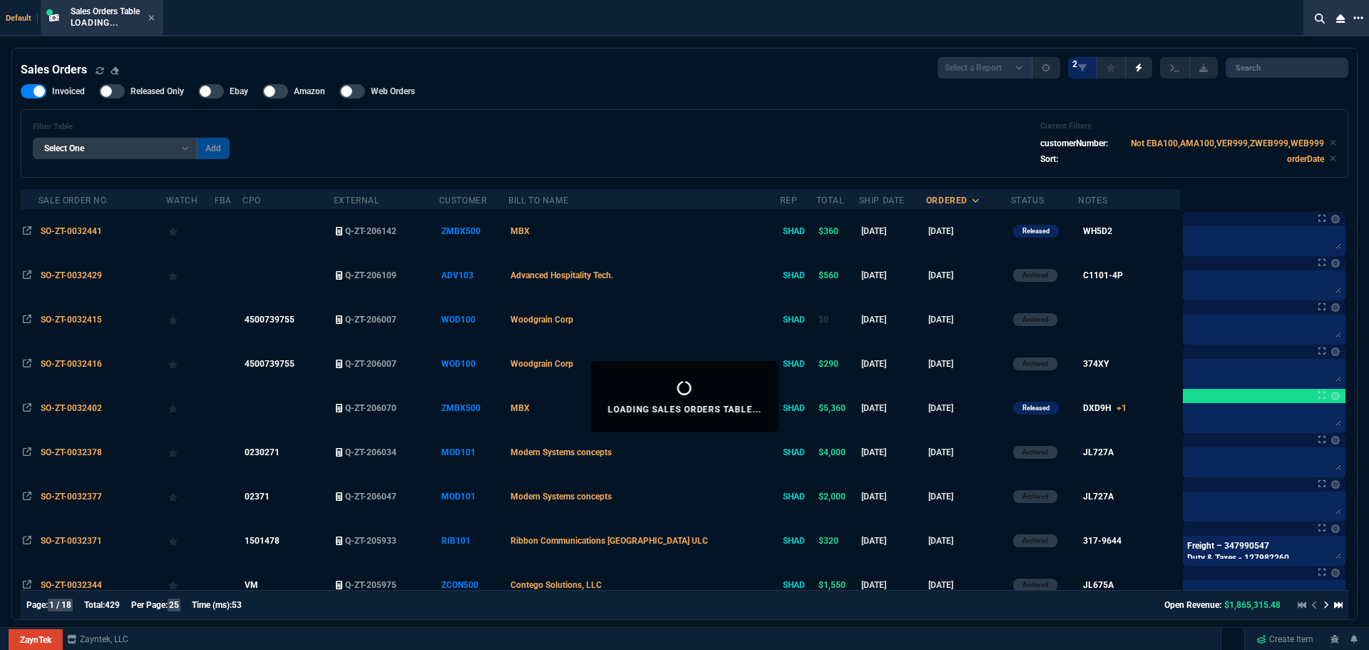
click at [1361, 16] on icon at bounding box center [1359, 17] width 10 height 11
click at [1257, 30] on li "Open New Tab" at bounding box center [1286, 27] width 141 height 17
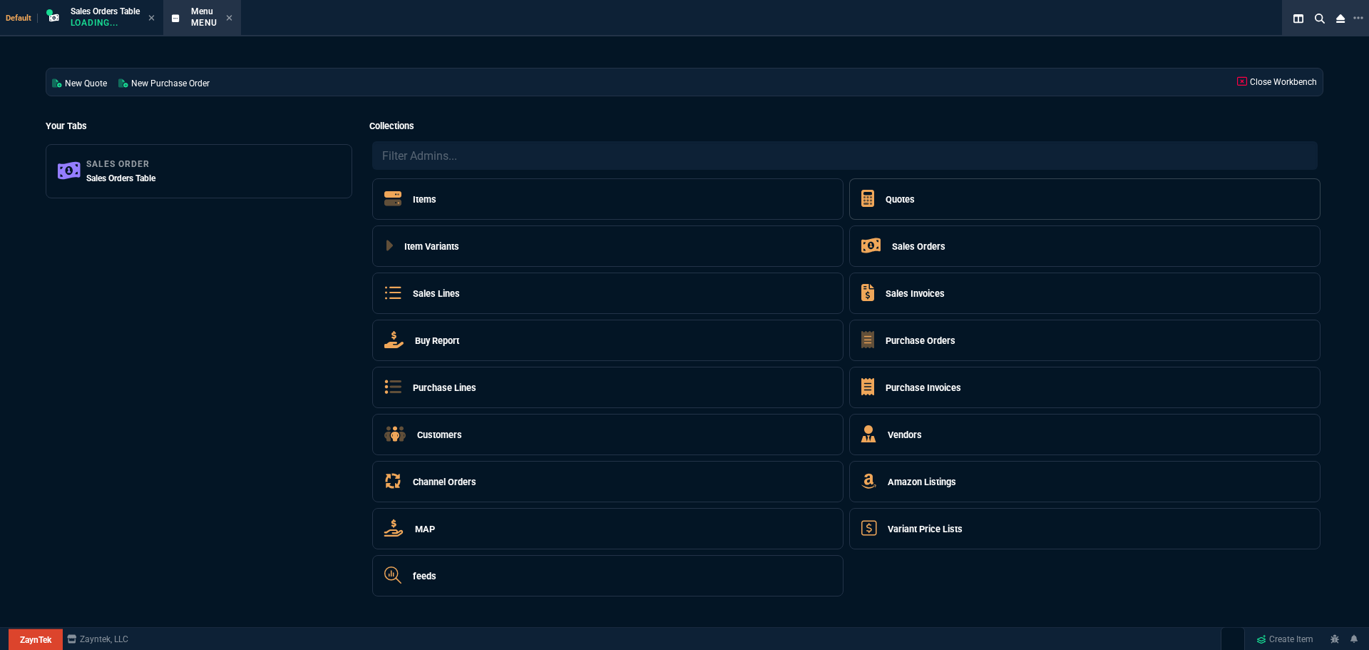
click at [908, 202] on h5 "Quotes" at bounding box center [900, 200] width 29 height 14
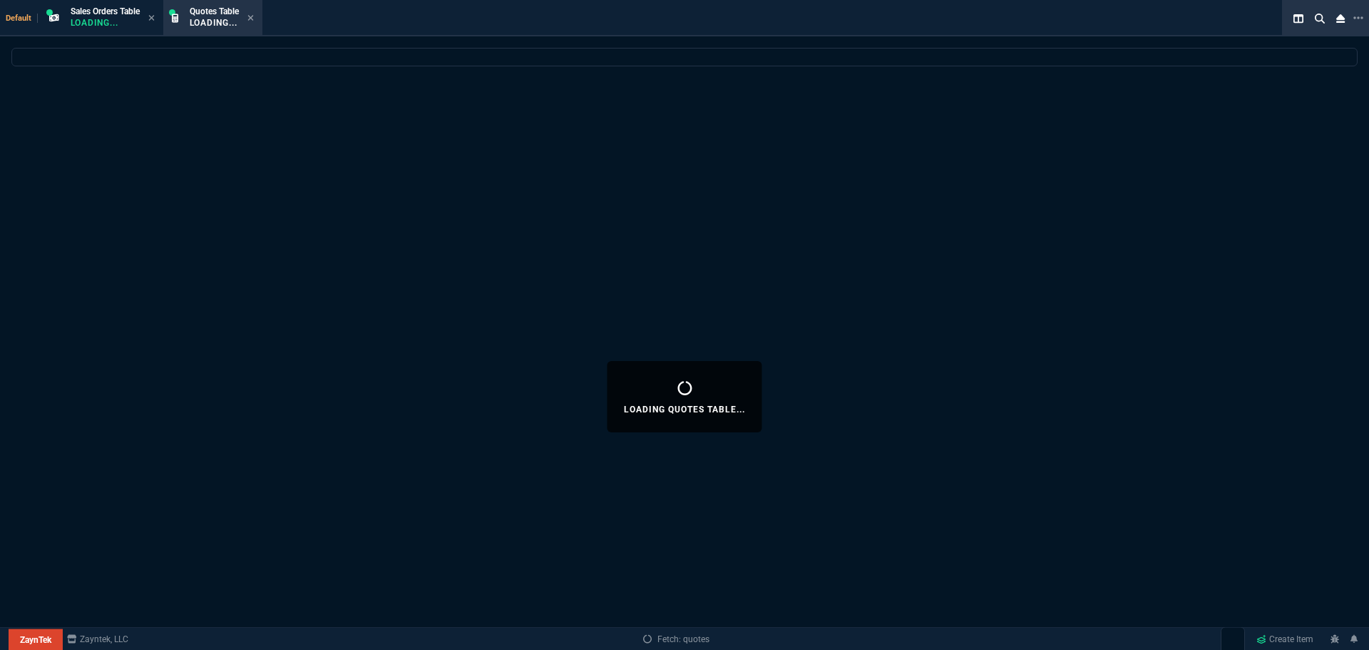
select select
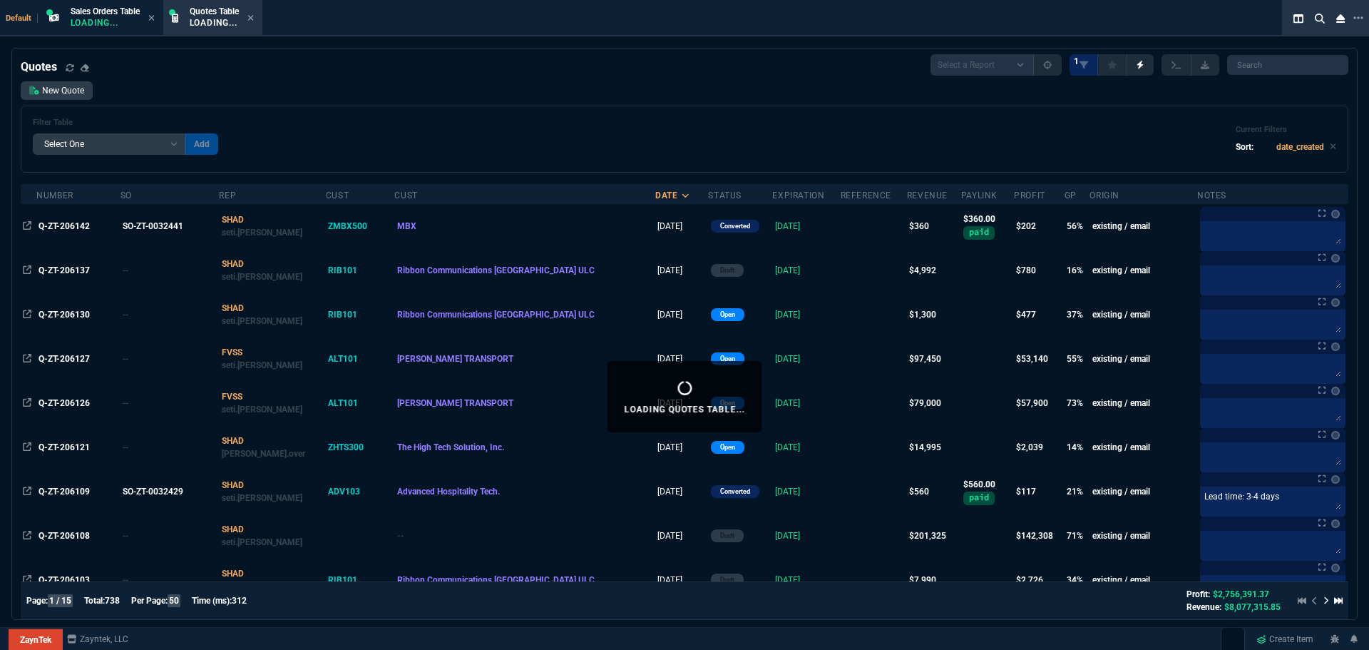
scroll to position [0, 0]
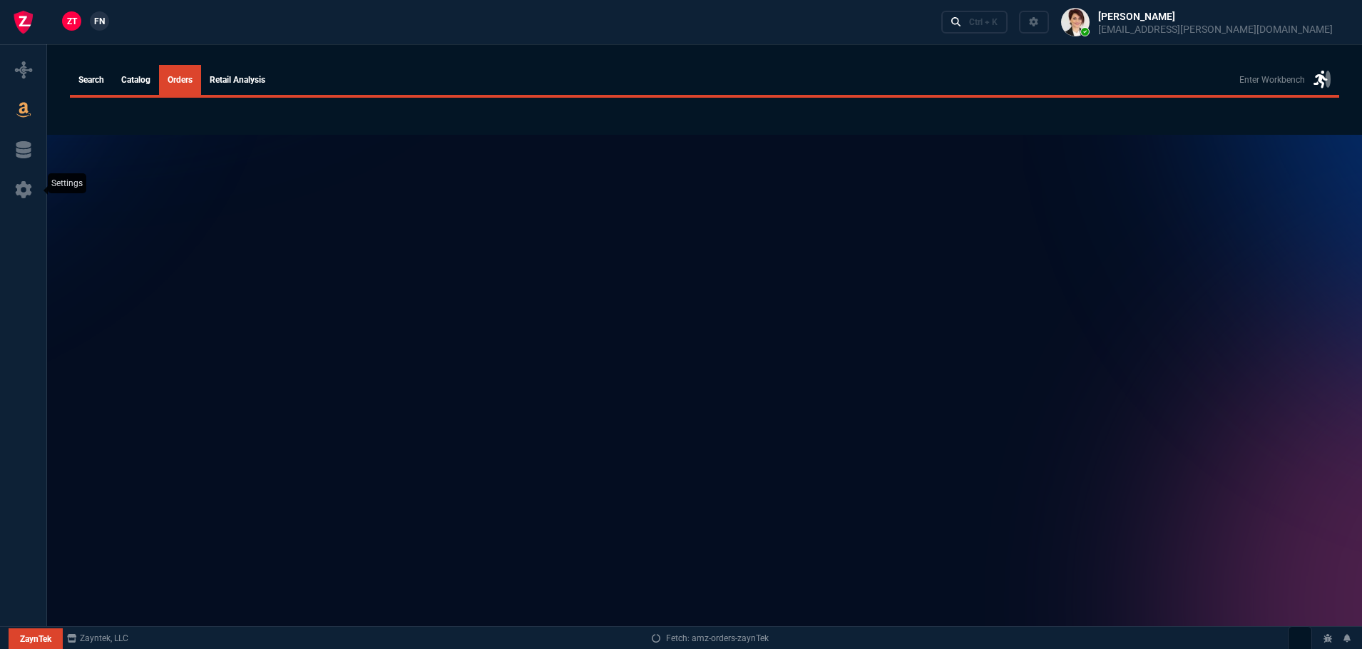
select select
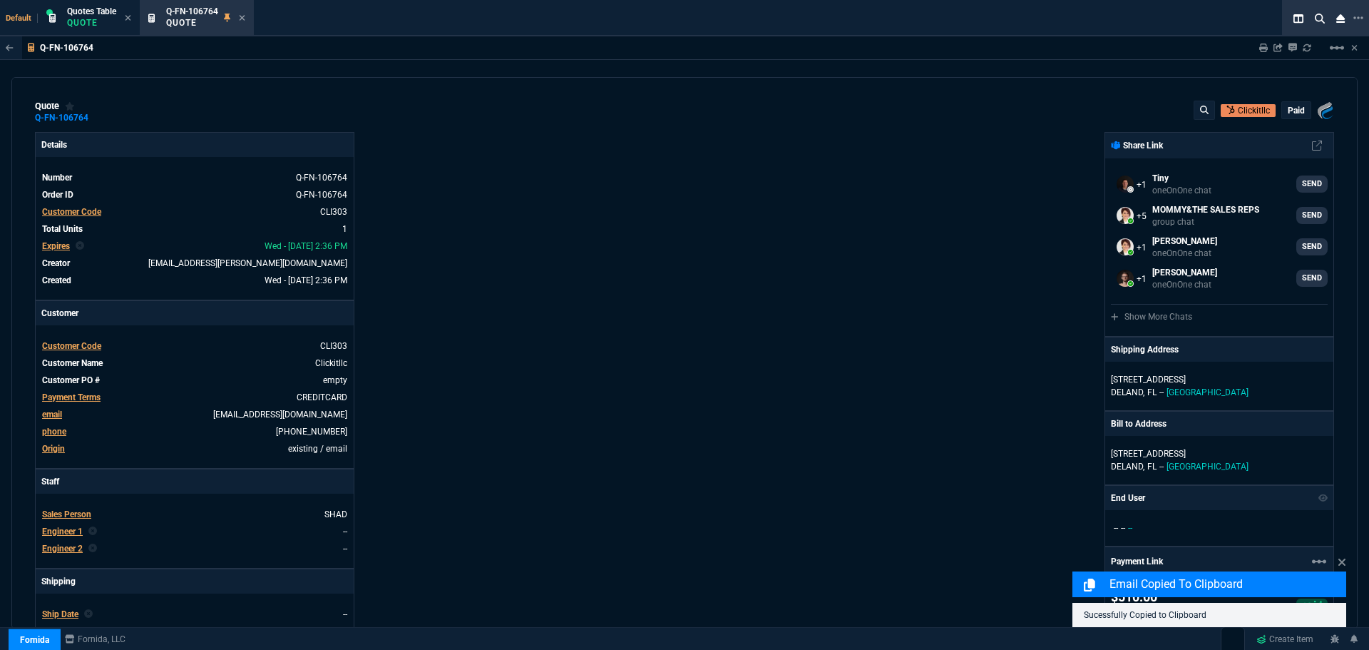
select select "4: SHAD"
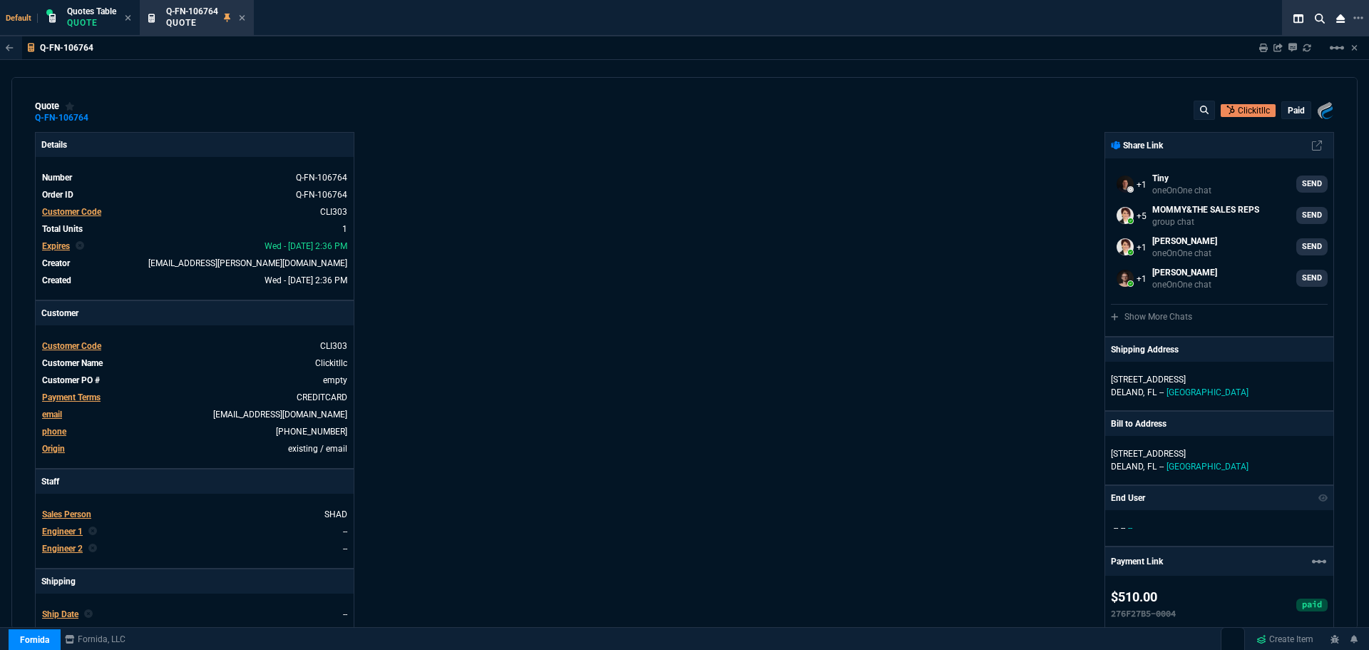
scroll to position [325, 0]
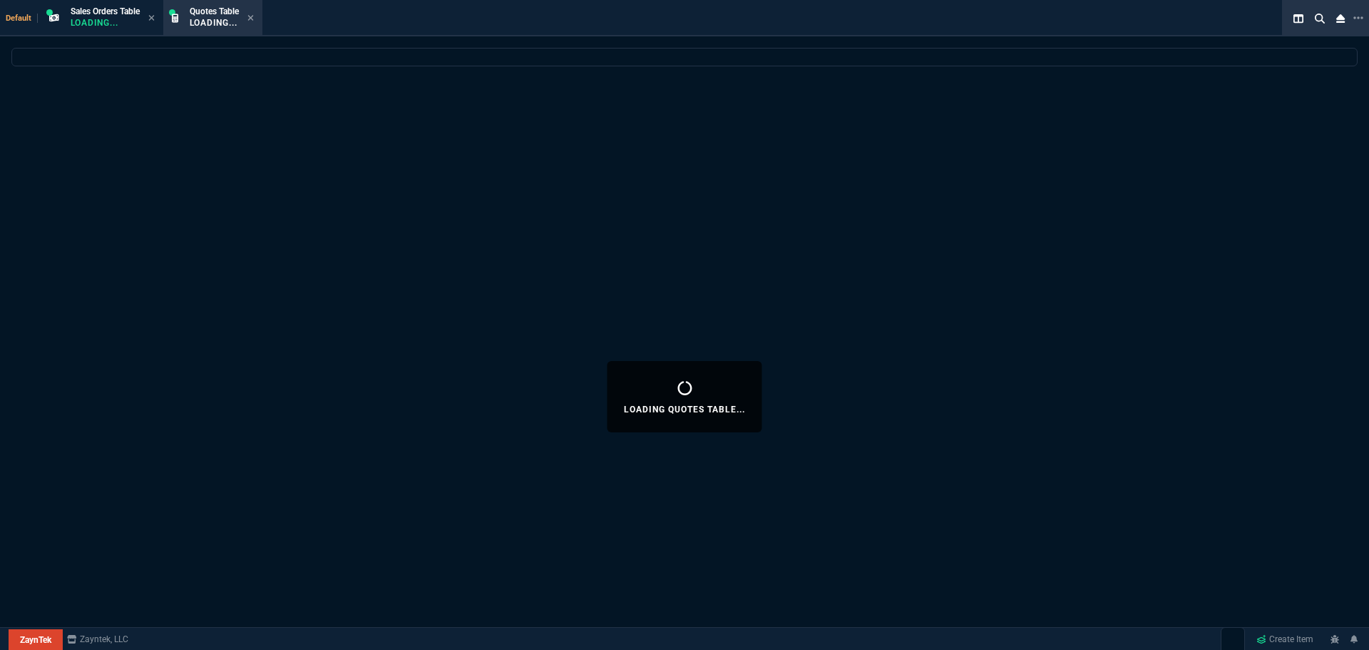
select select "4: SHAD"
select select
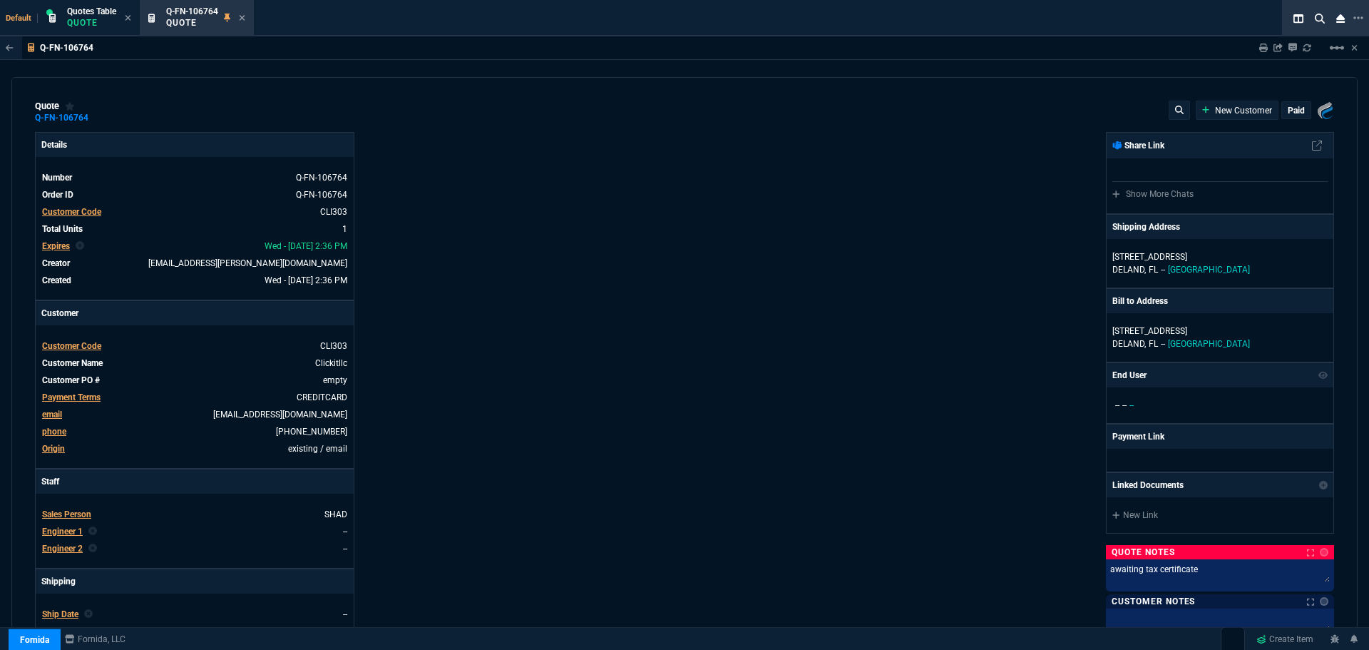
select select "4: SHAD"
type input "15"
type input "77"
type input "699"
type input "27"
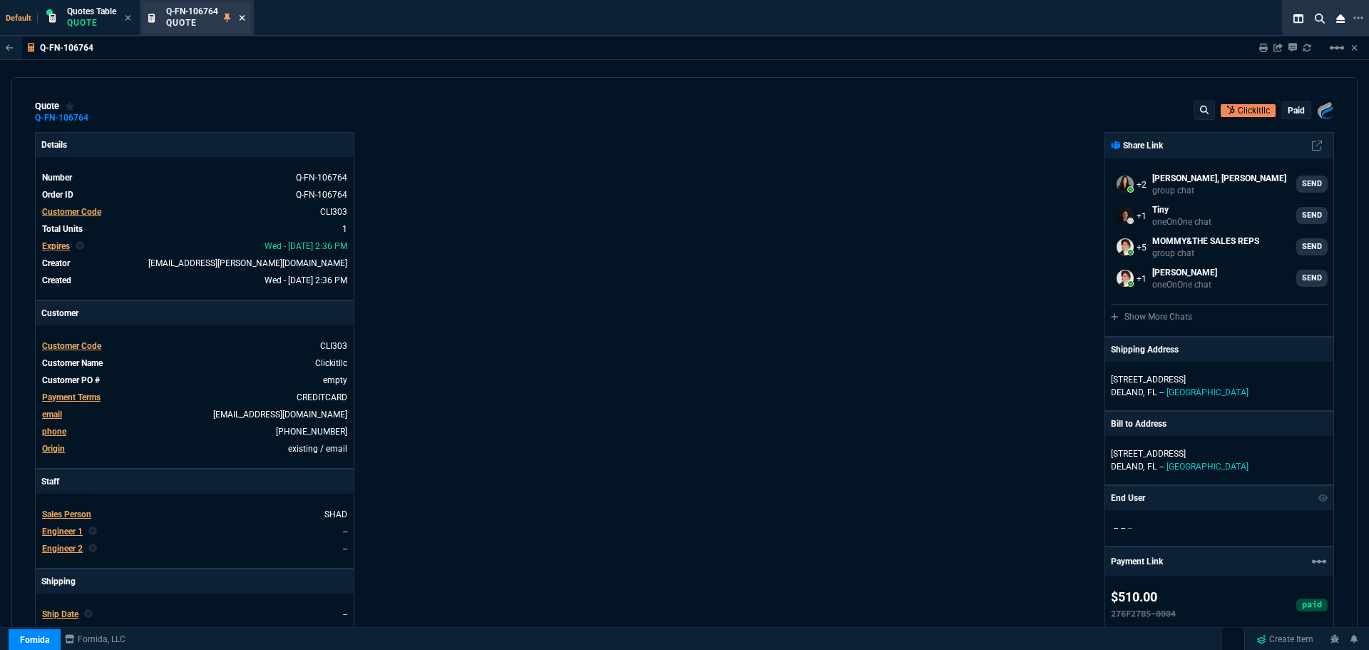
click at [243, 17] on icon at bounding box center [243, 18] width 6 height 6
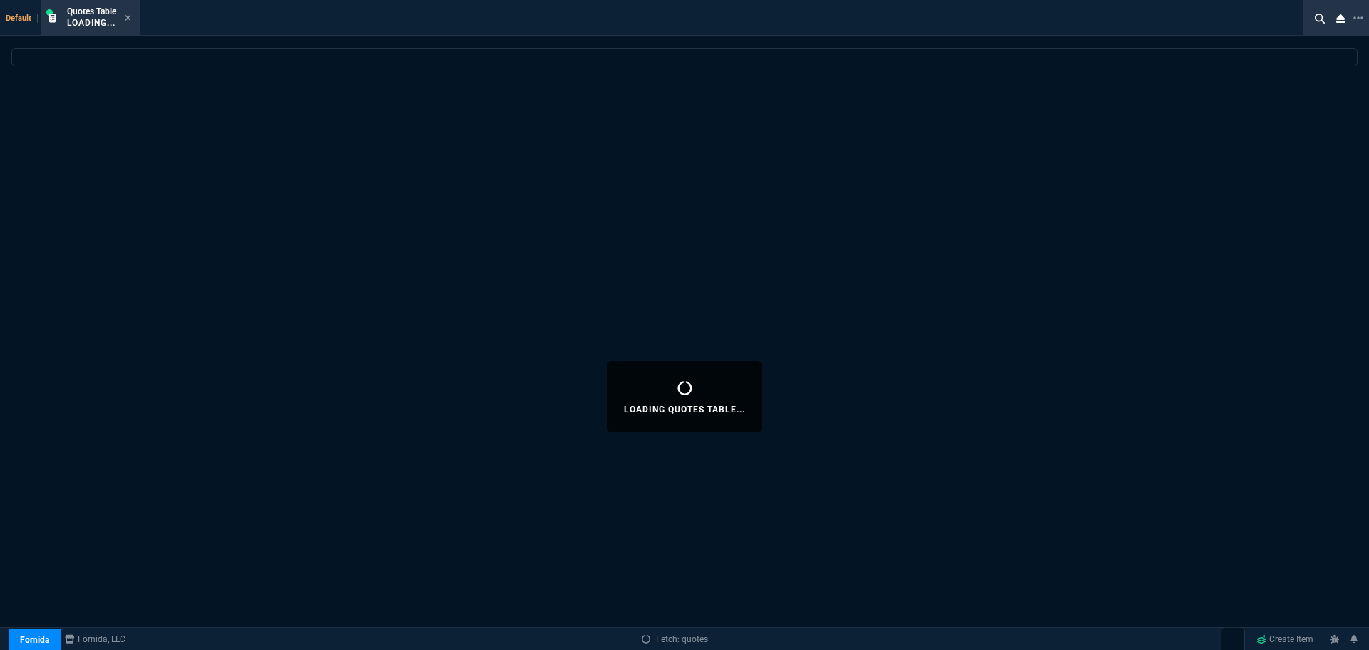
select select
